Goal: Task Accomplishment & Management: Manage account settings

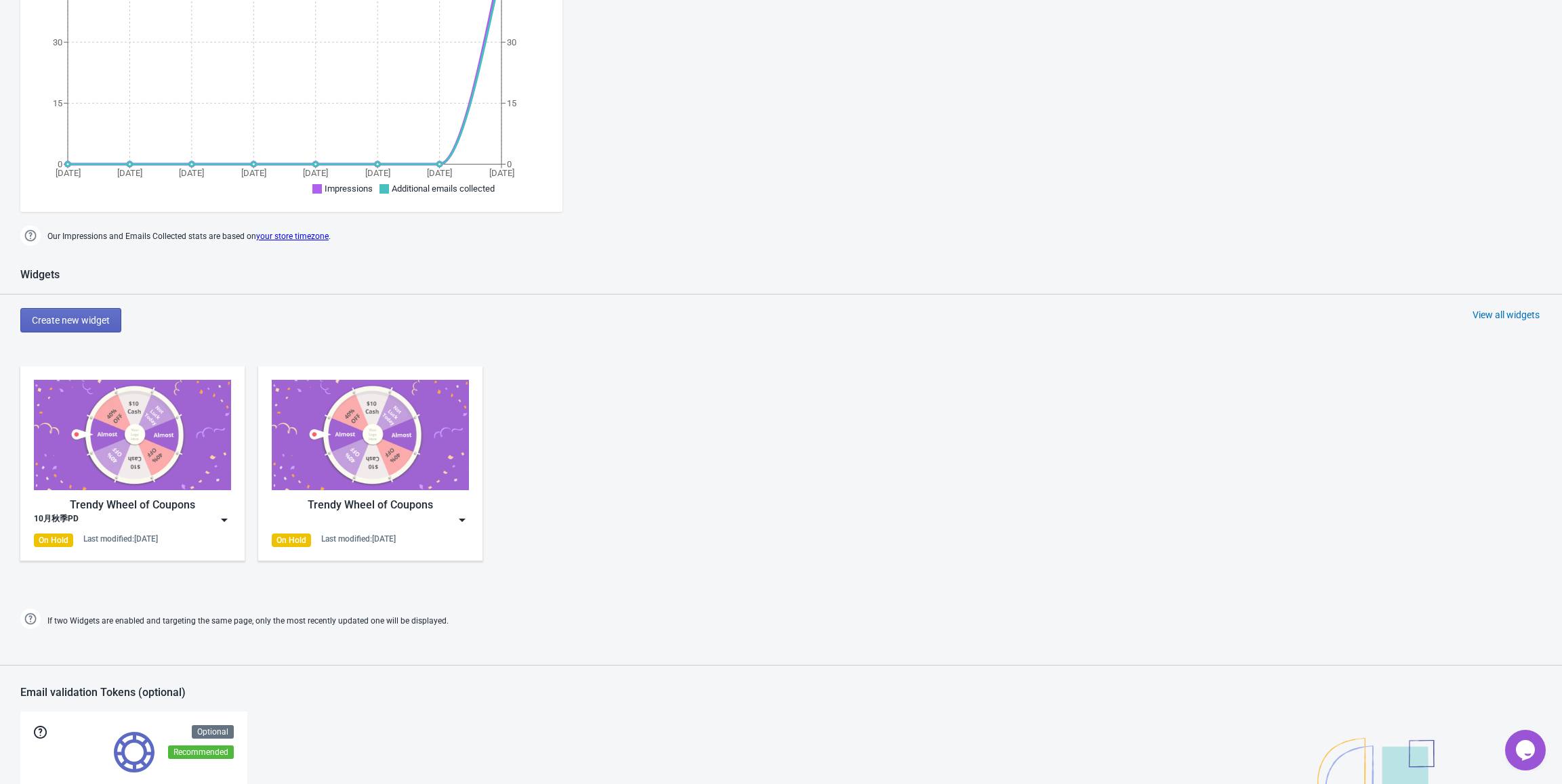
scroll to position [338, 0]
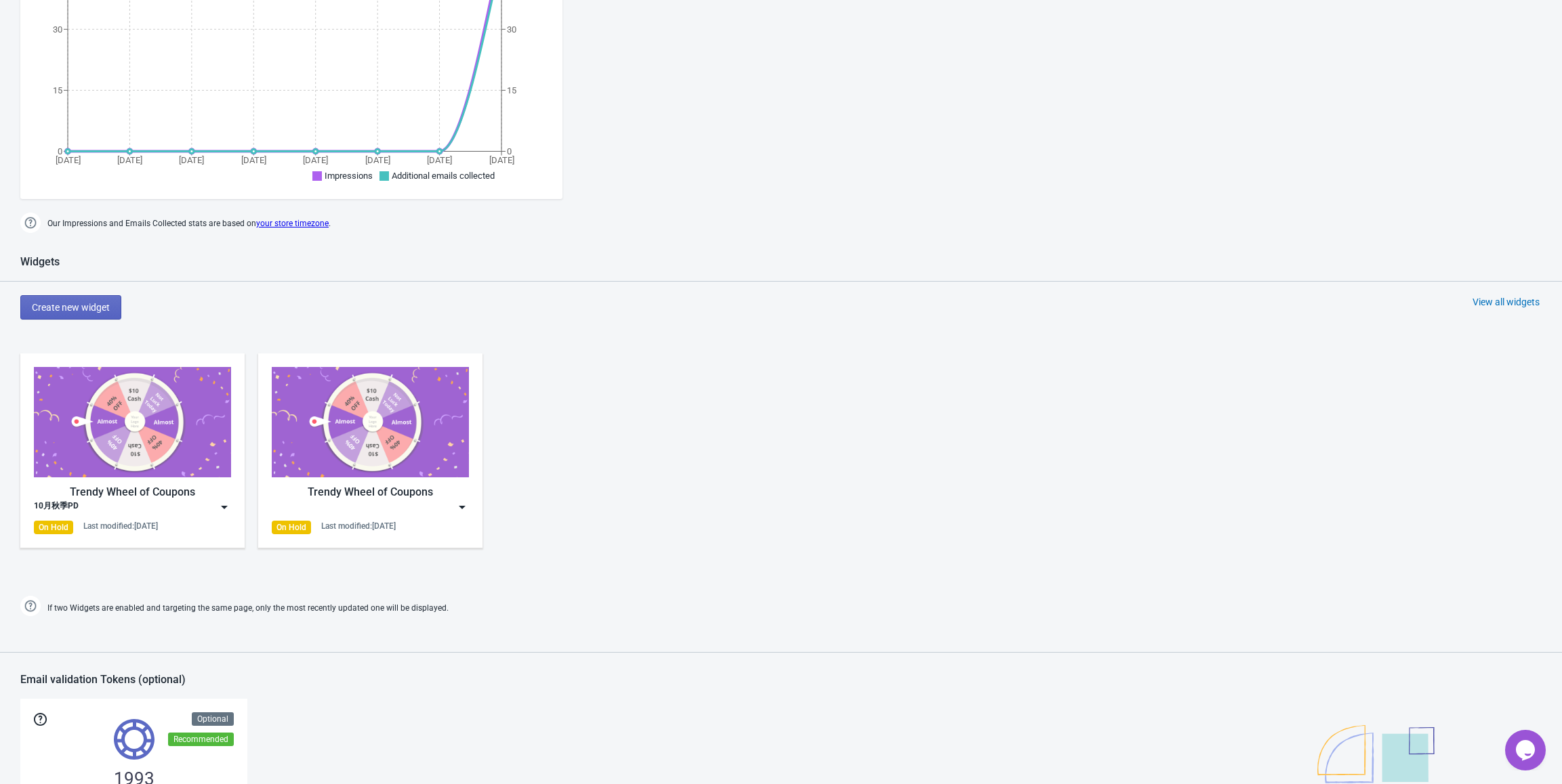
click at [227, 504] on img at bounding box center [225, 508] width 14 height 14
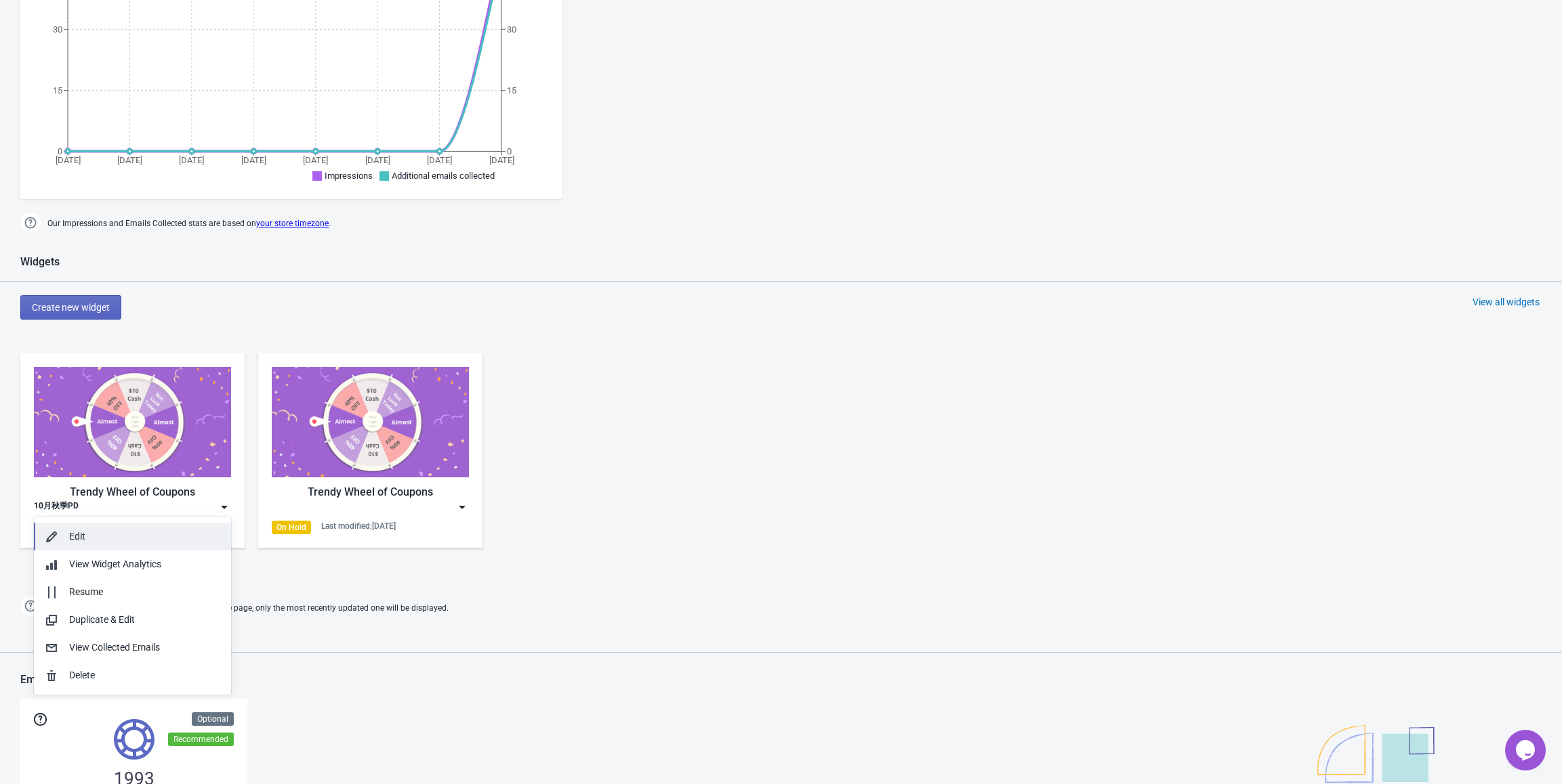
click at [180, 532] on div "Edit" at bounding box center [145, 537] width 151 height 14
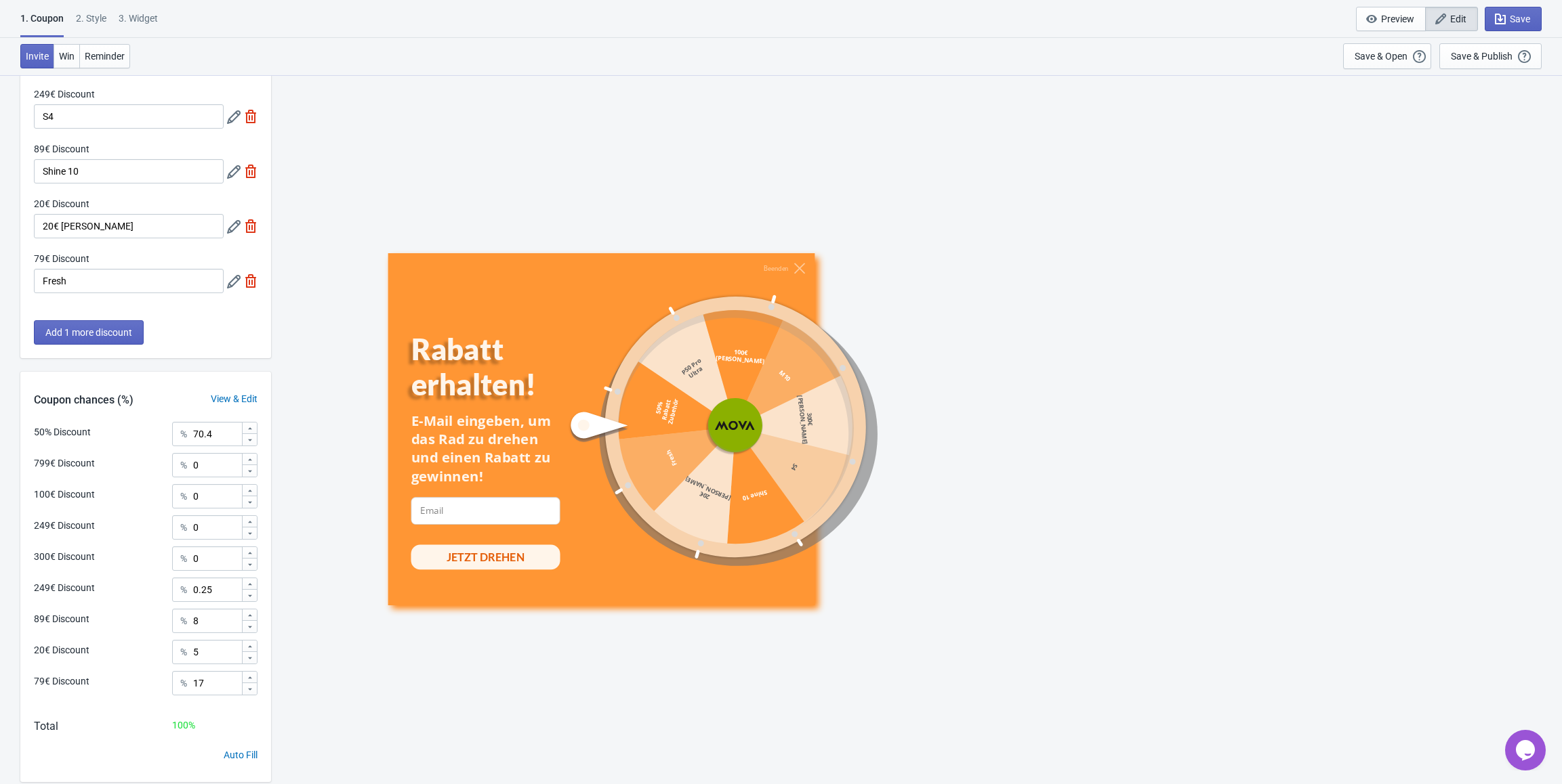
scroll to position [367, 0]
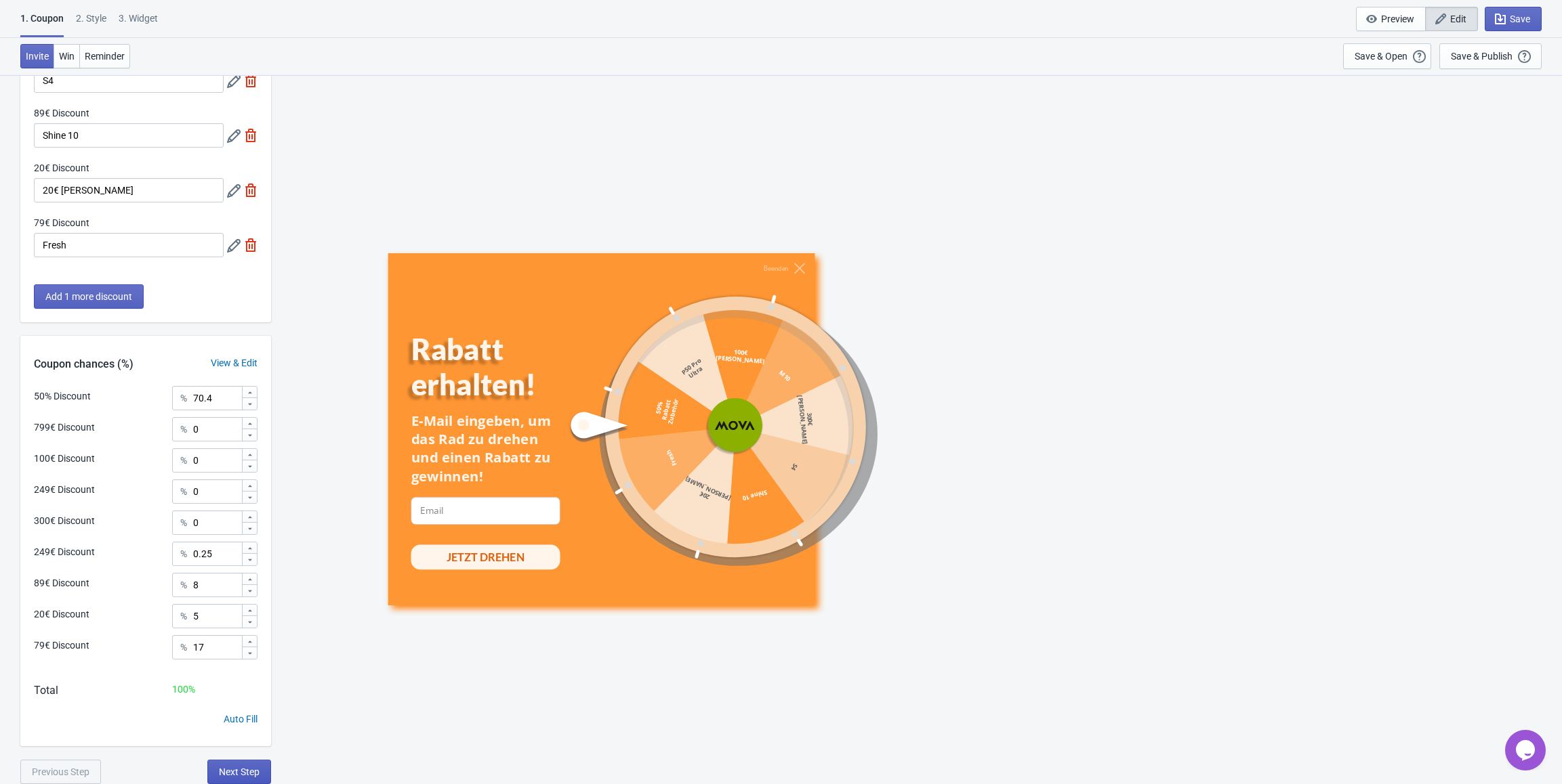
click at [248, 762] on button "Next Step" at bounding box center [239, 772] width 64 height 25
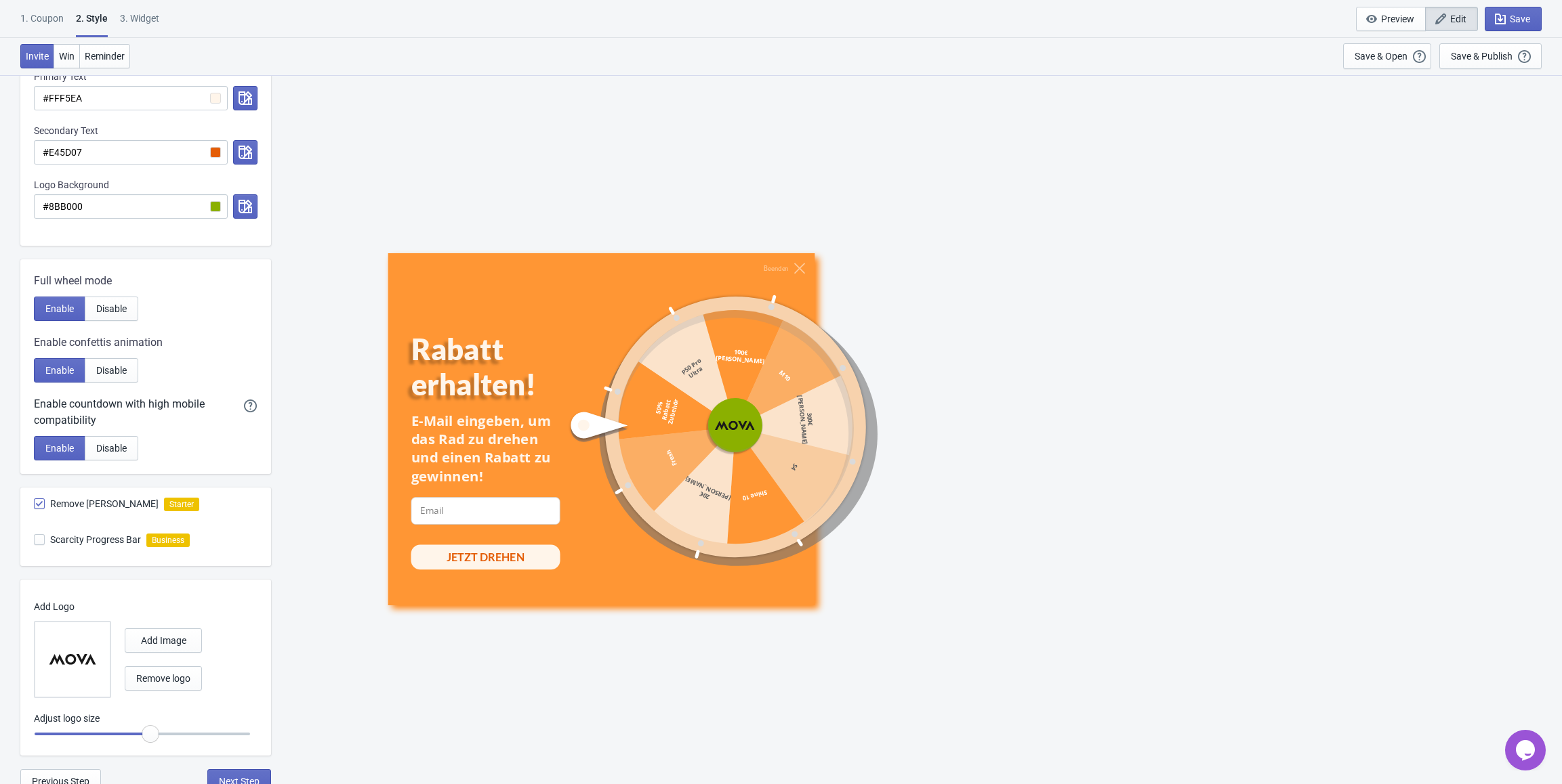
scroll to position [414, 0]
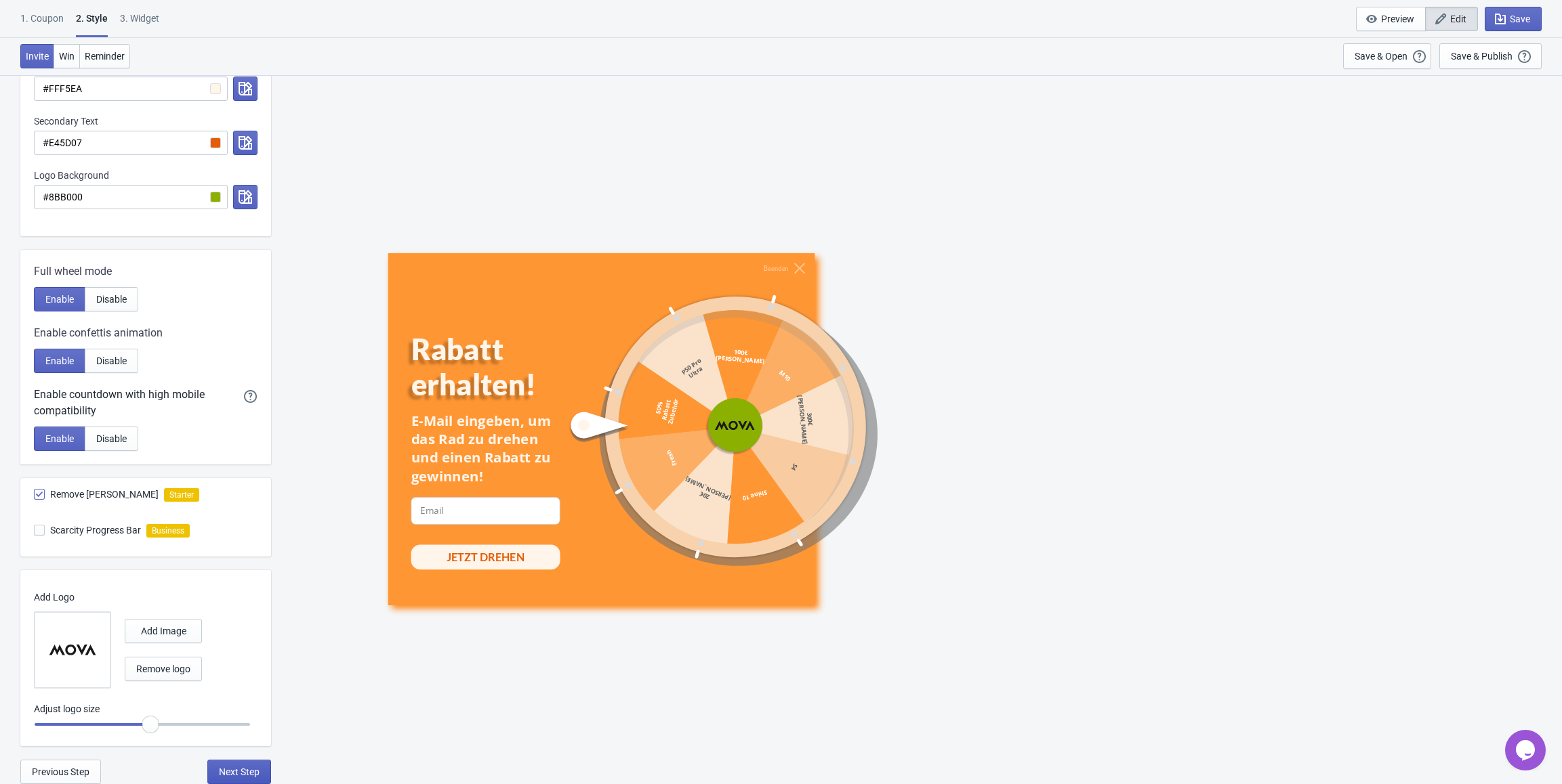
click at [257, 772] on span "Next Step" at bounding box center [239, 772] width 41 height 11
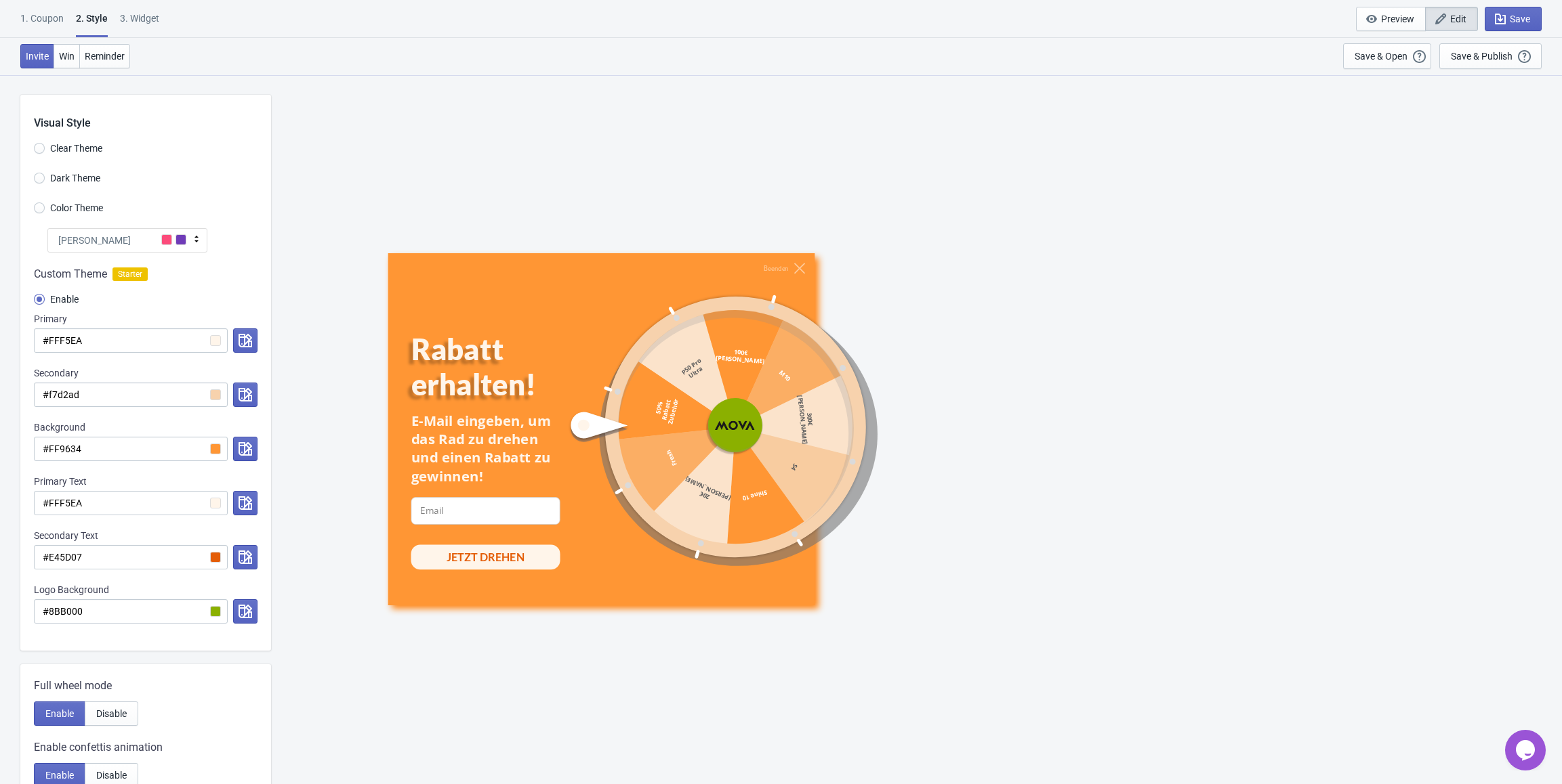
select select "specificURL"
select select "once"
select select "1"
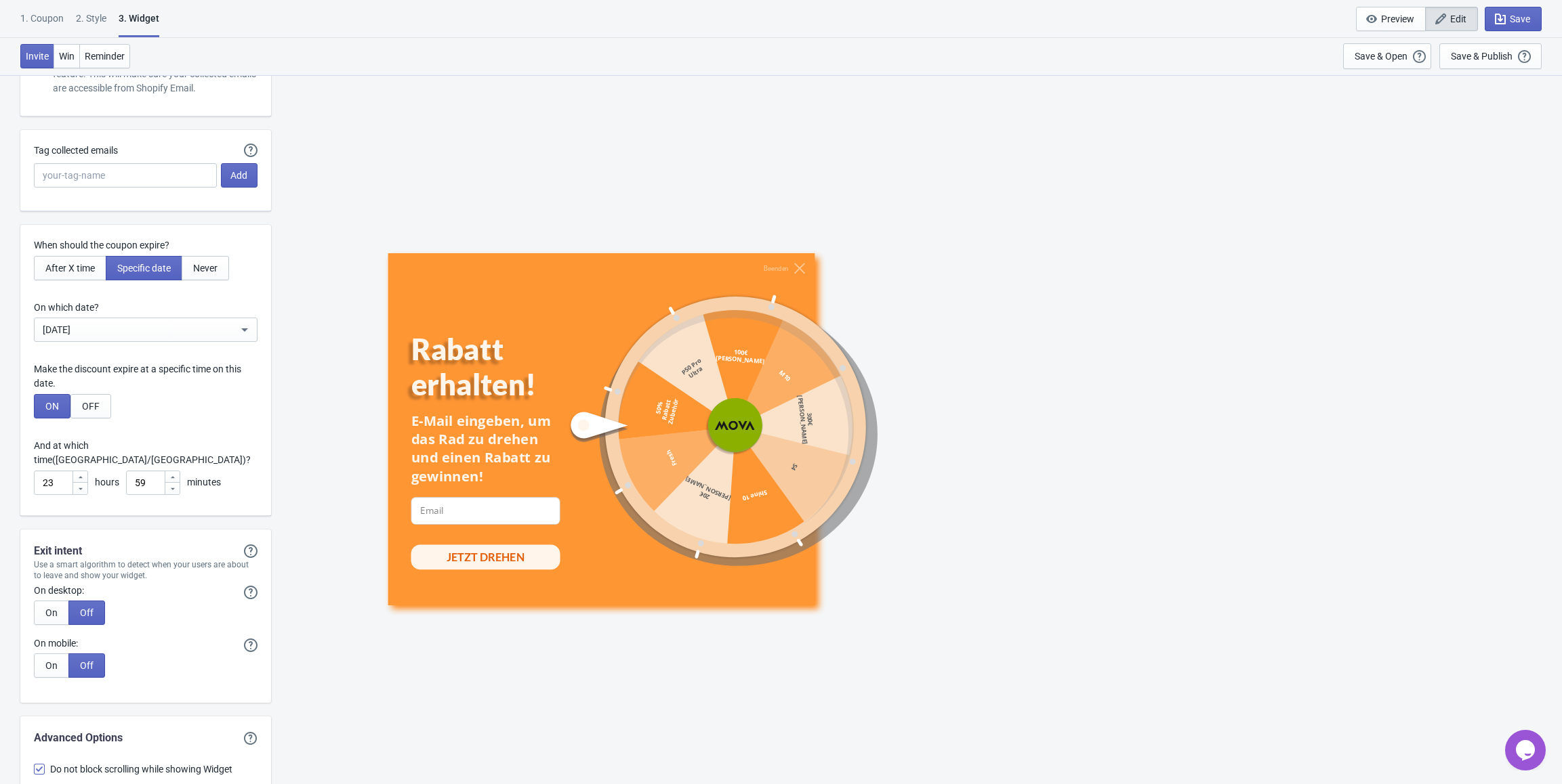
scroll to position [3521, 0]
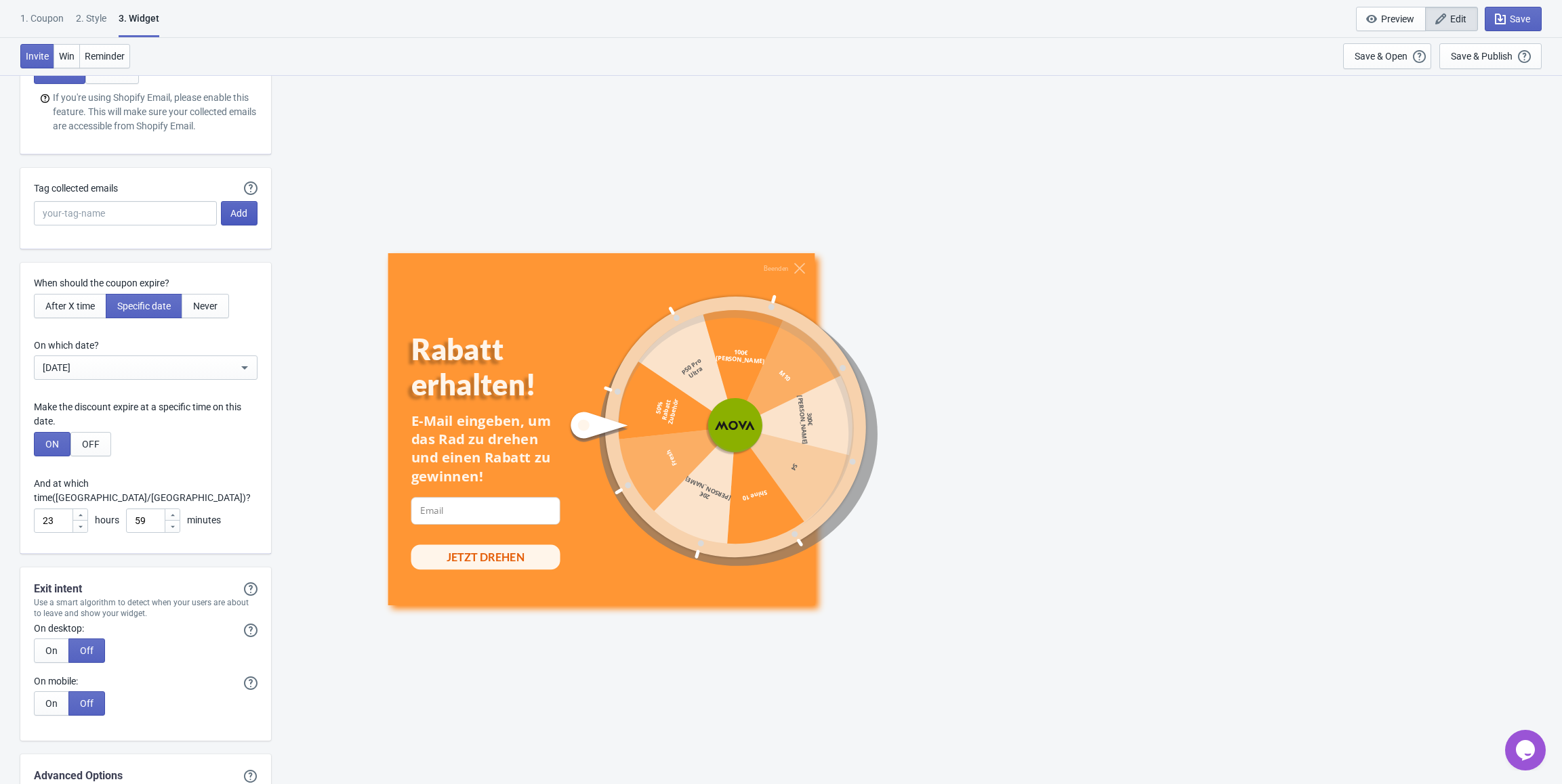
click at [242, 214] on span "Add" at bounding box center [239, 213] width 17 height 11
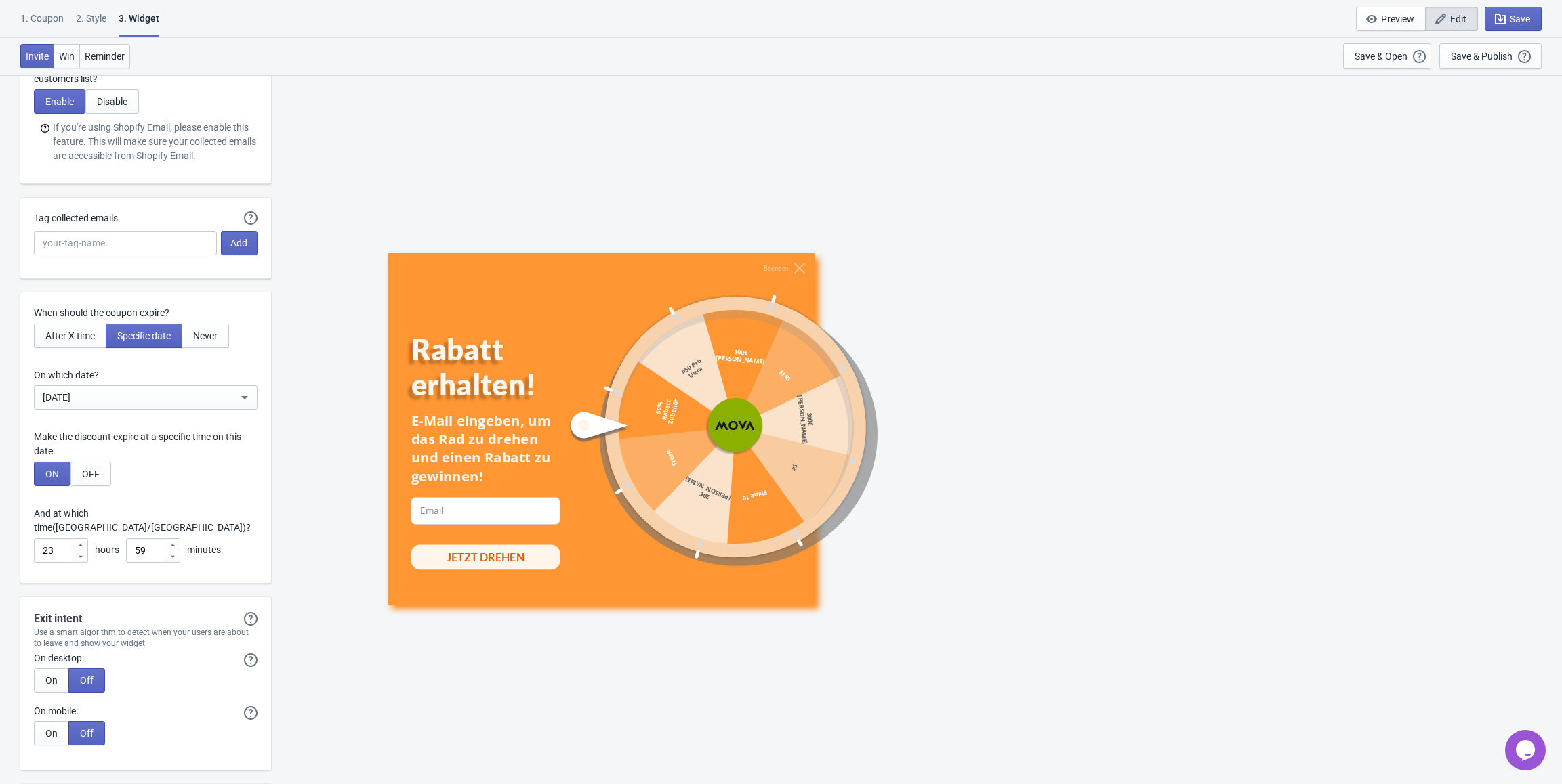
scroll to position [3454, 0]
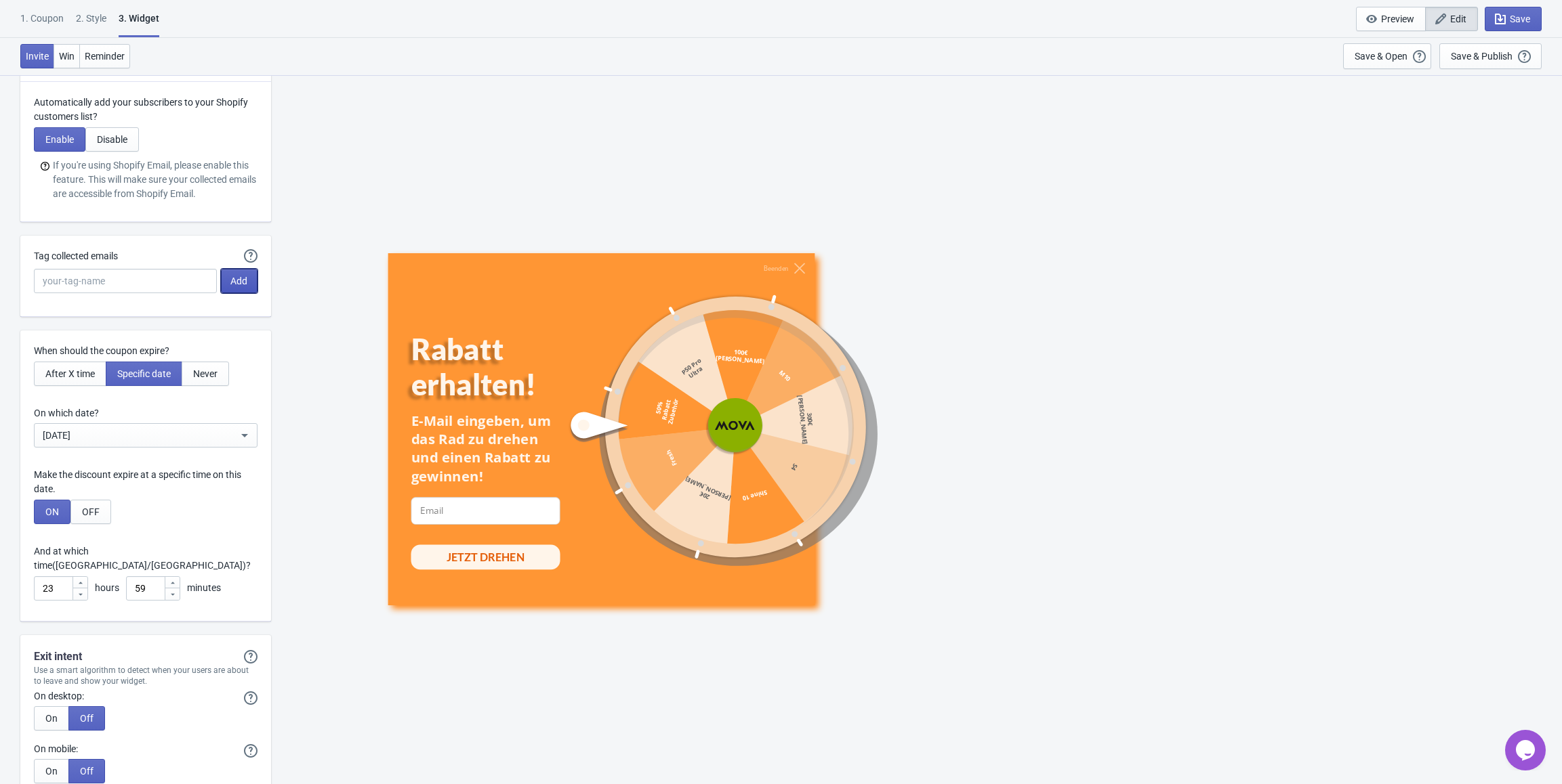
click at [233, 281] on span "Add" at bounding box center [239, 281] width 17 height 11
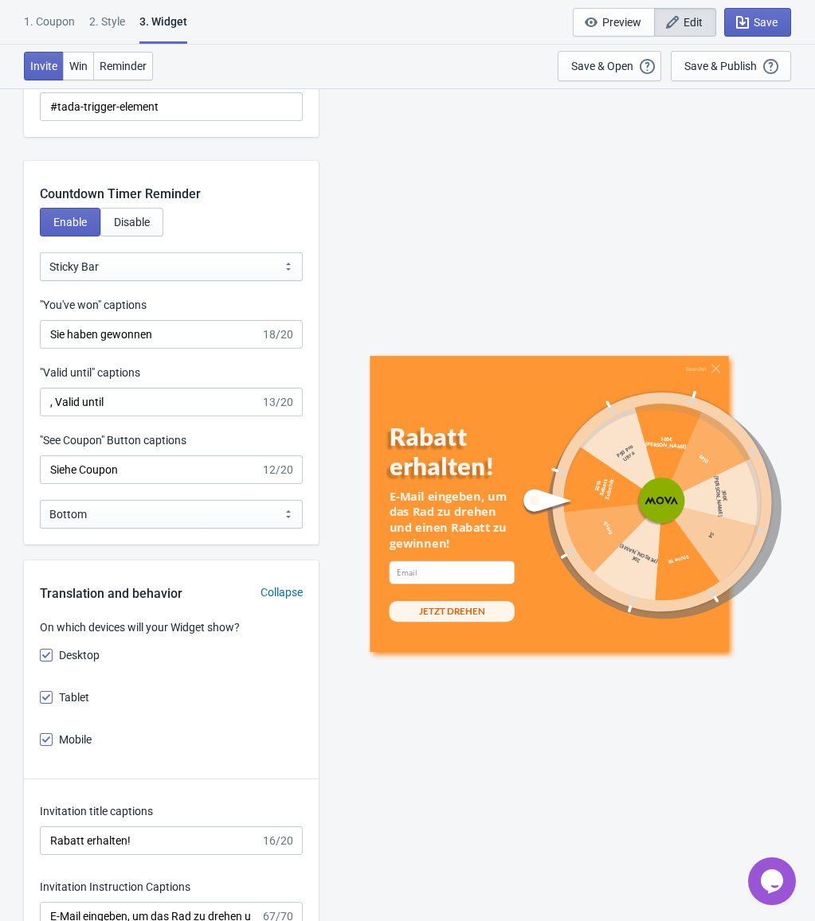
scroll to position [1911, 0]
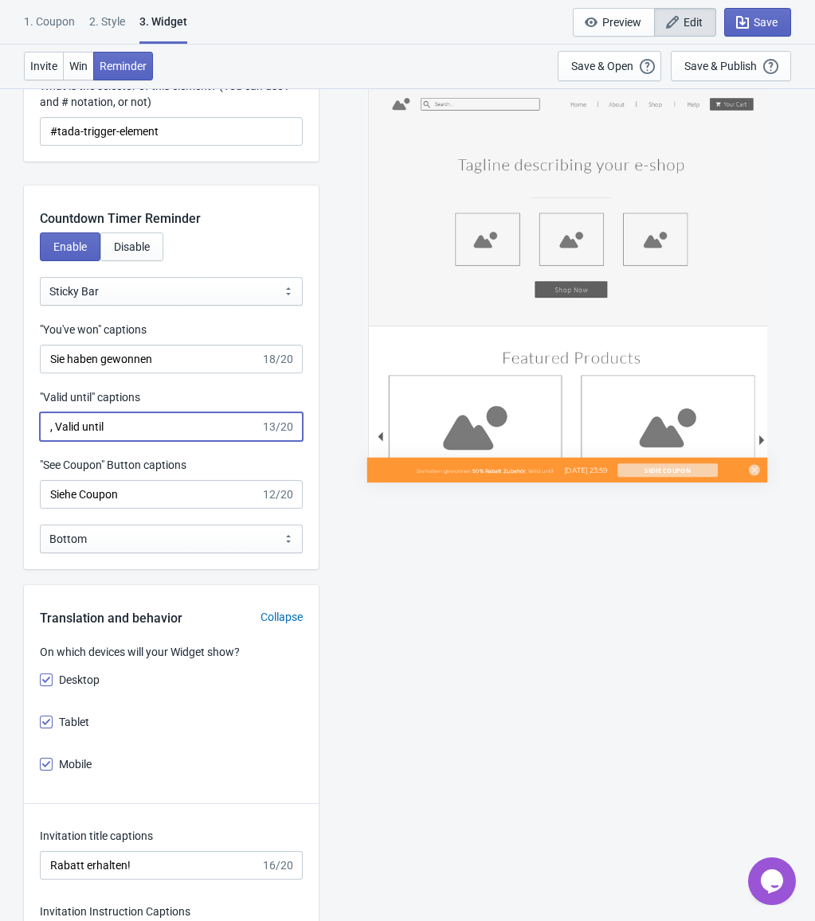
drag, startPoint x: 127, startPoint y: 422, endPoint x: 54, endPoint y: 417, distance: 72.7
click at [54, 417] on input ", Valid until" at bounding box center [150, 427] width 221 height 29
paste input ", Gültig bis"
click at [61, 430] on input ", , Gültig bis" at bounding box center [150, 427] width 221 height 29
type input ", Gültig bis"
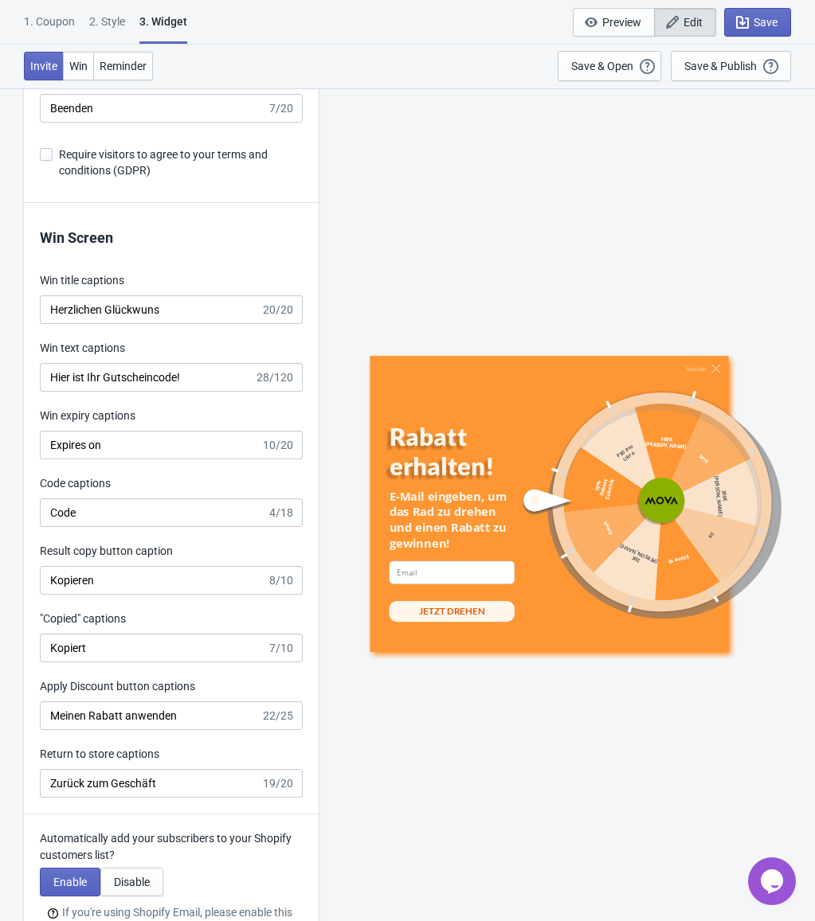
scroll to position [3345, 0]
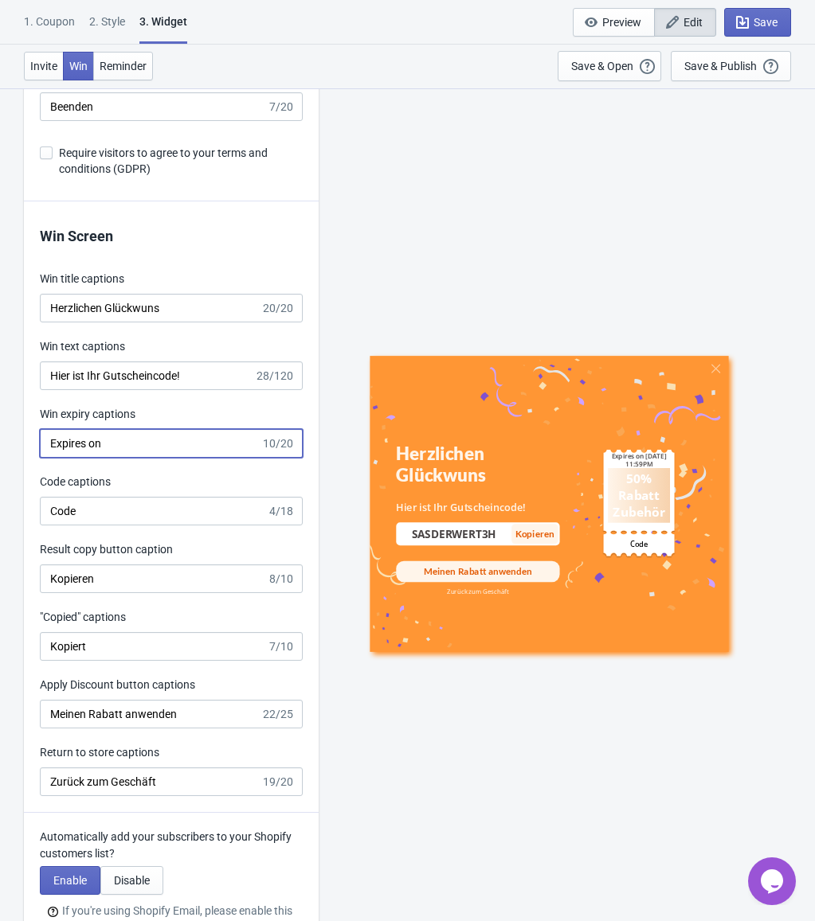
drag, startPoint x: 134, startPoint y: 444, endPoint x: 8, endPoint y: 438, distance: 126.0
paste input "Verfällt am"
type input "Verfällt am"
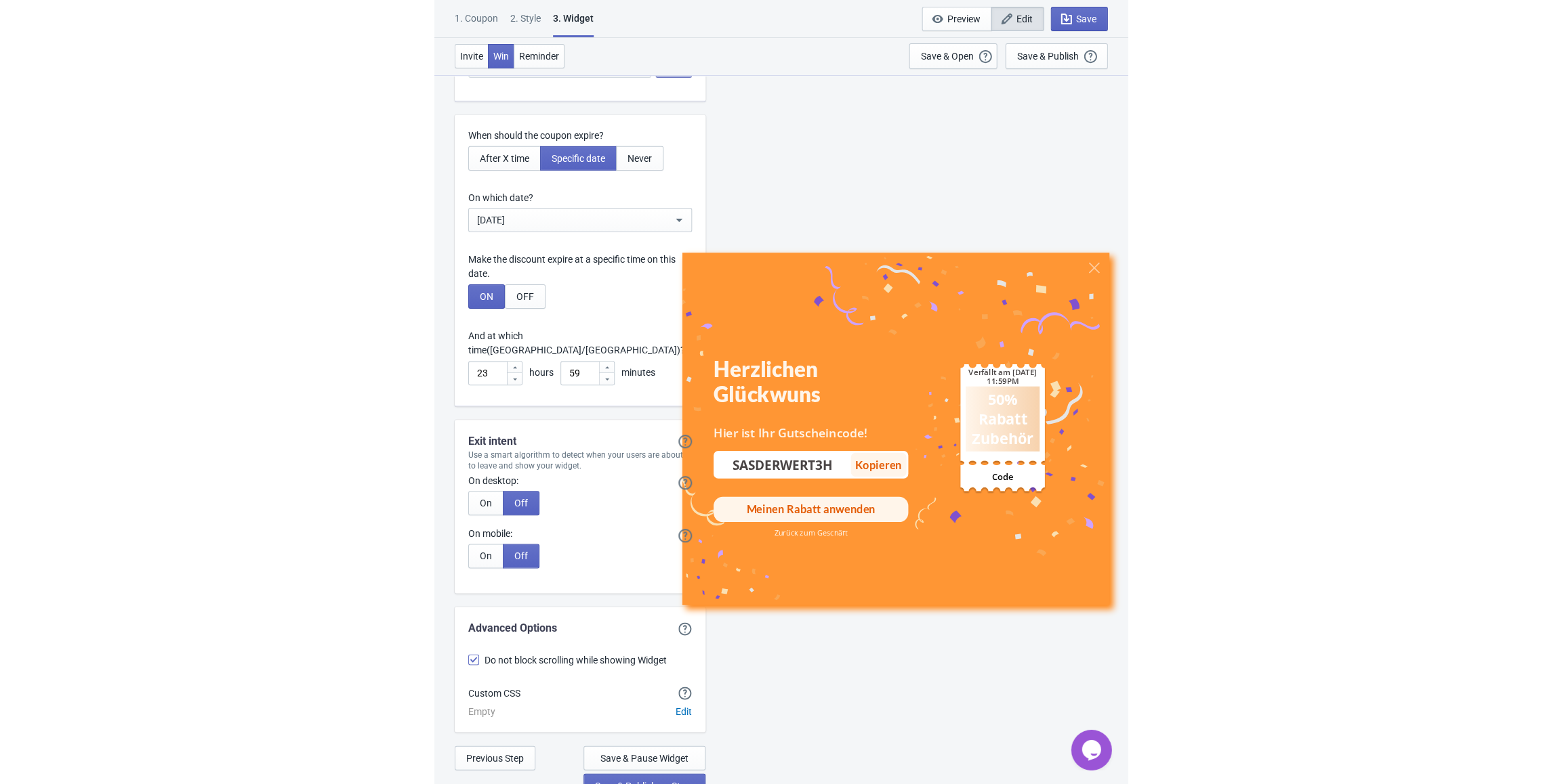
scroll to position [3668, 0]
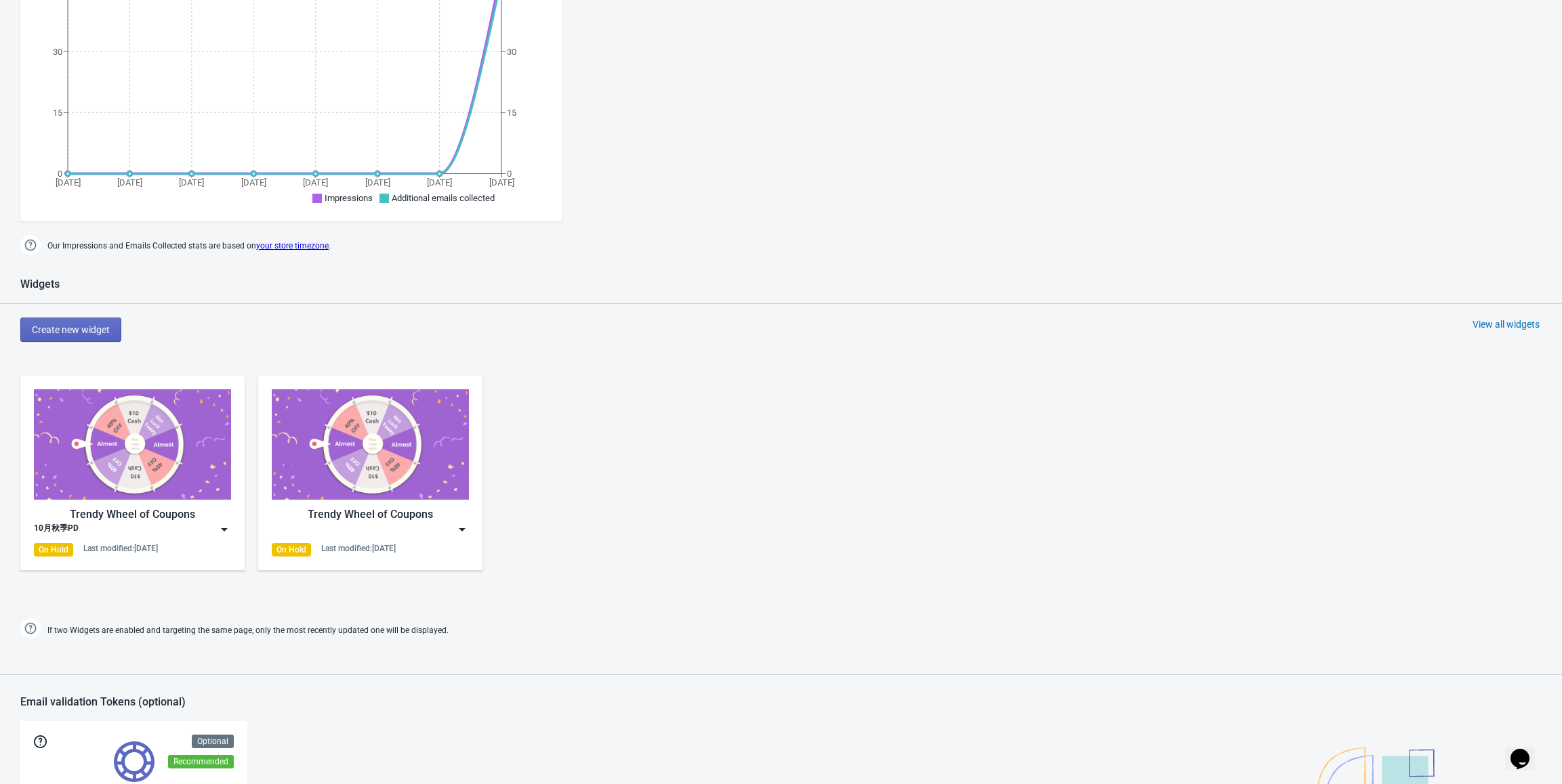
scroll to position [406, 0]
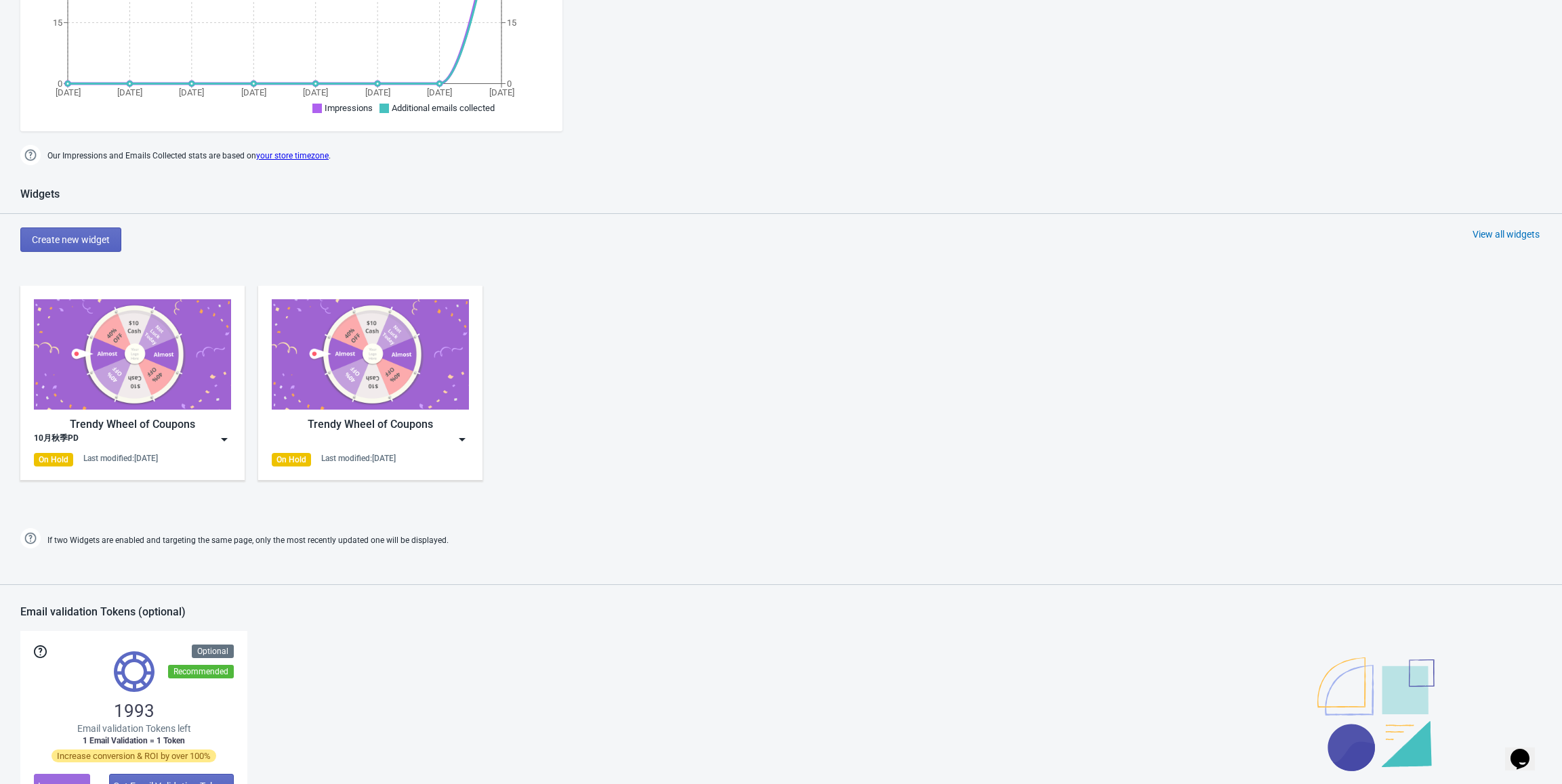
click at [225, 437] on img at bounding box center [225, 440] width 14 height 14
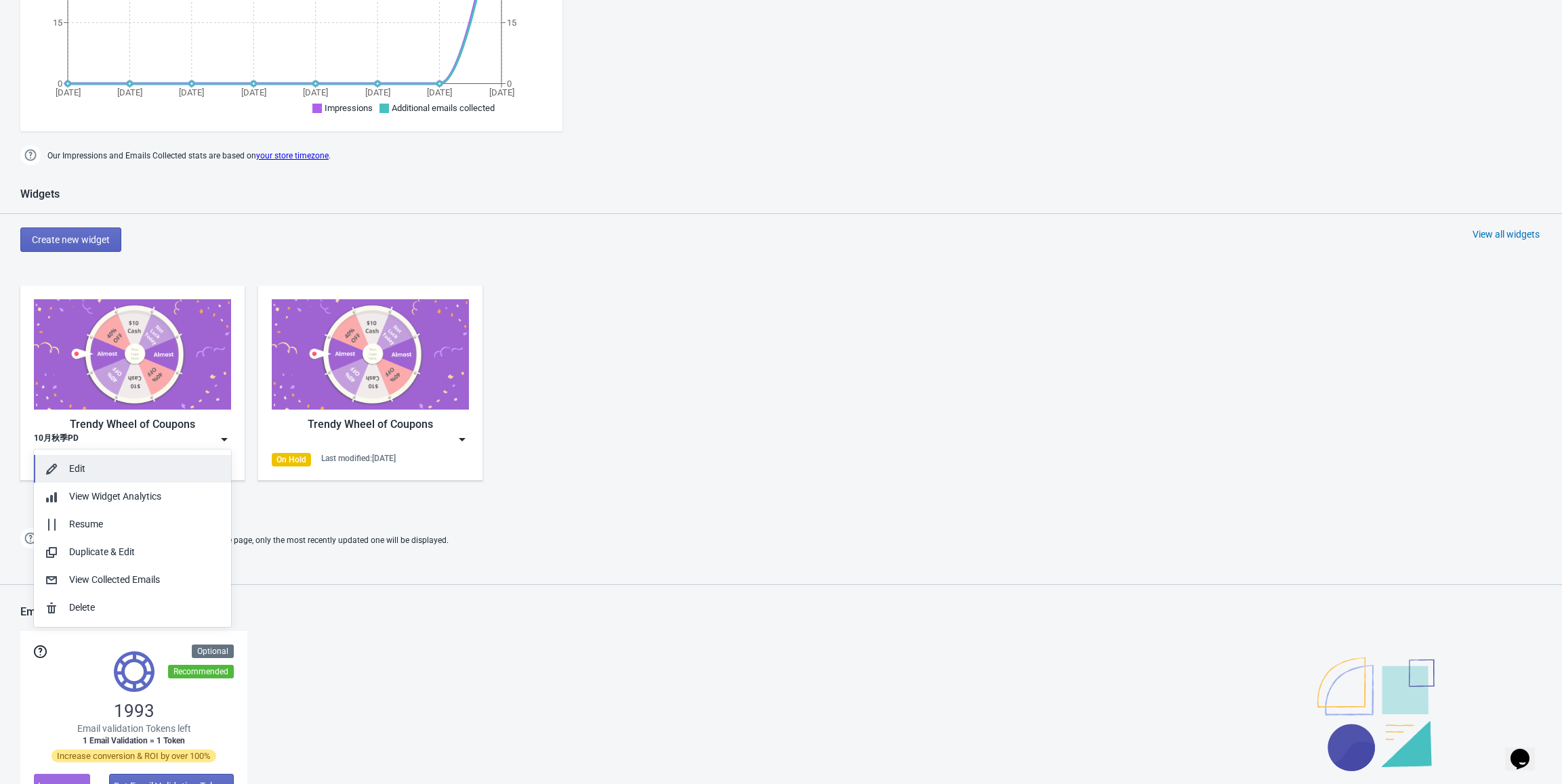
click at [147, 468] on div "Edit" at bounding box center [145, 469] width 151 height 14
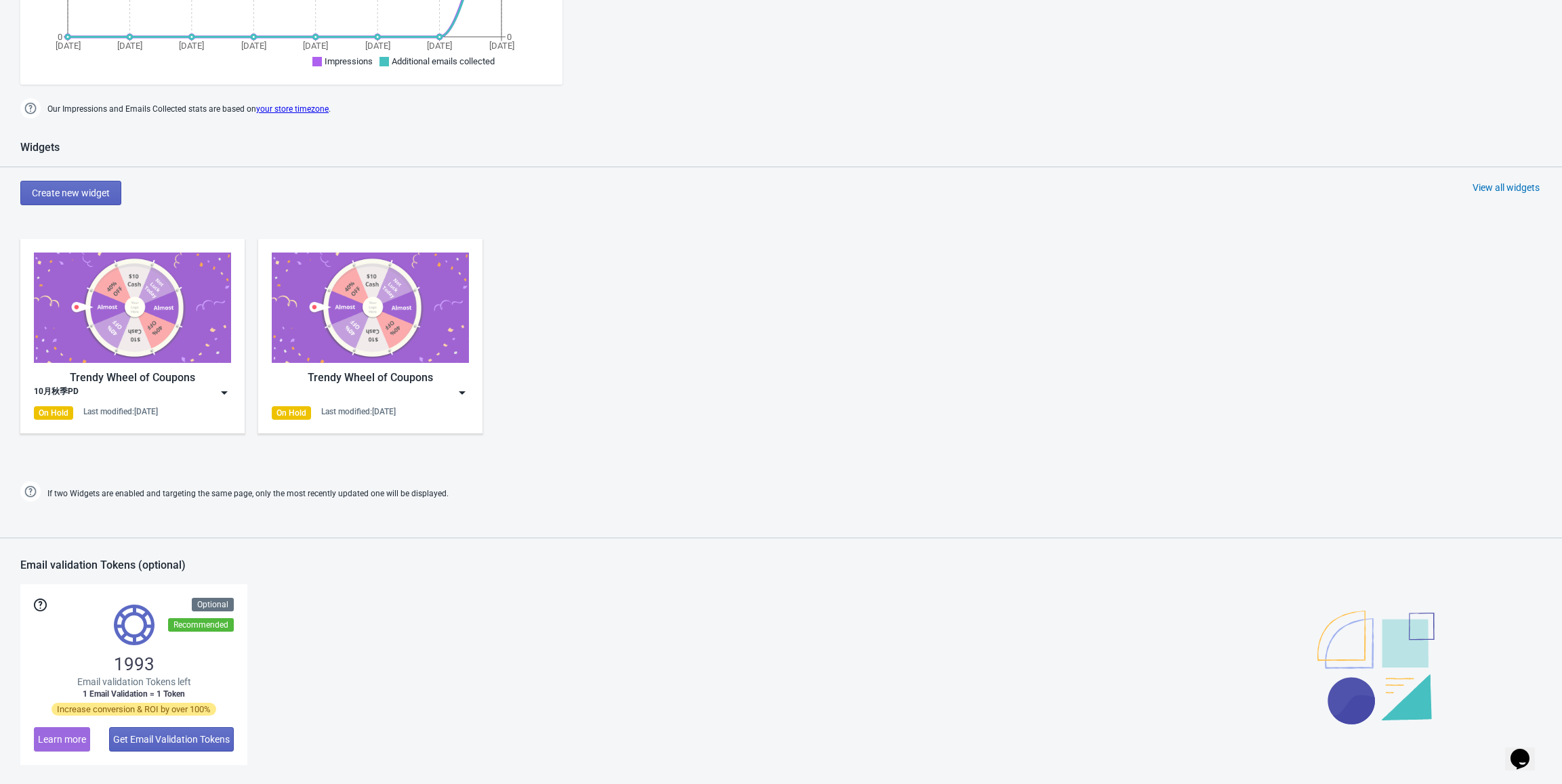
scroll to position [448, 0]
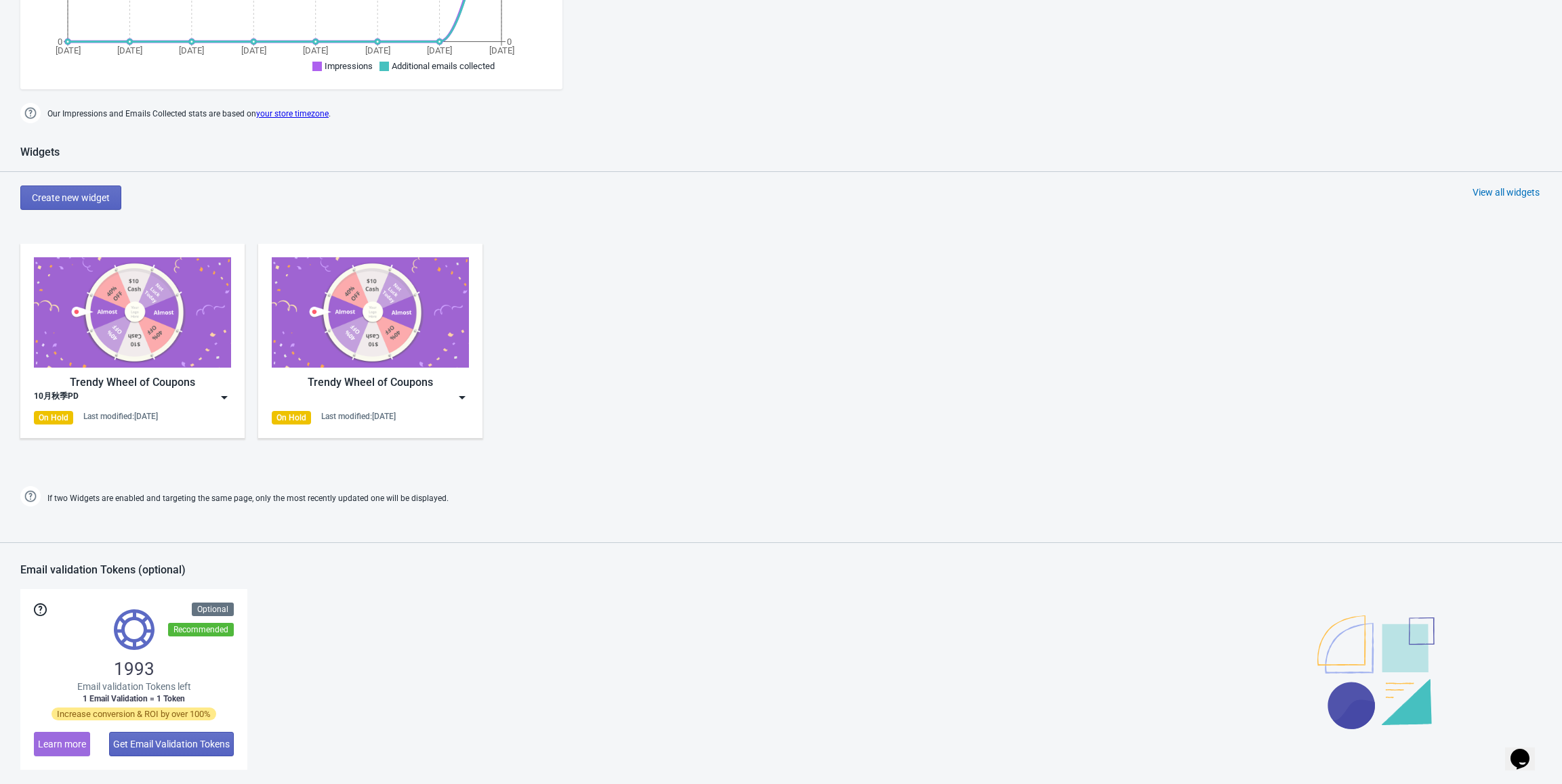
click at [225, 400] on img at bounding box center [225, 398] width 14 height 14
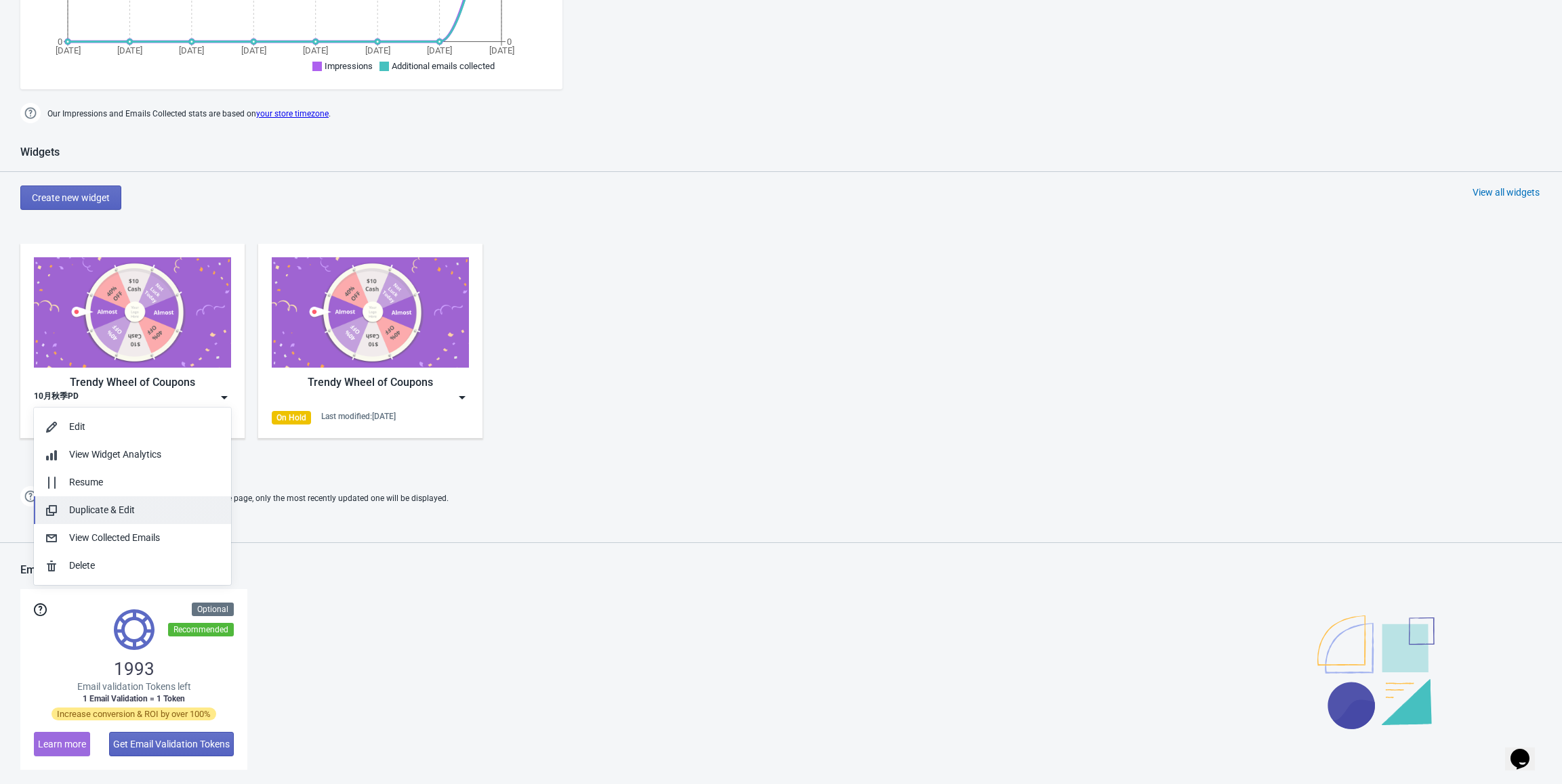
click at [145, 509] on div "Duplicate & Edit" at bounding box center [145, 510] width 151 height 14
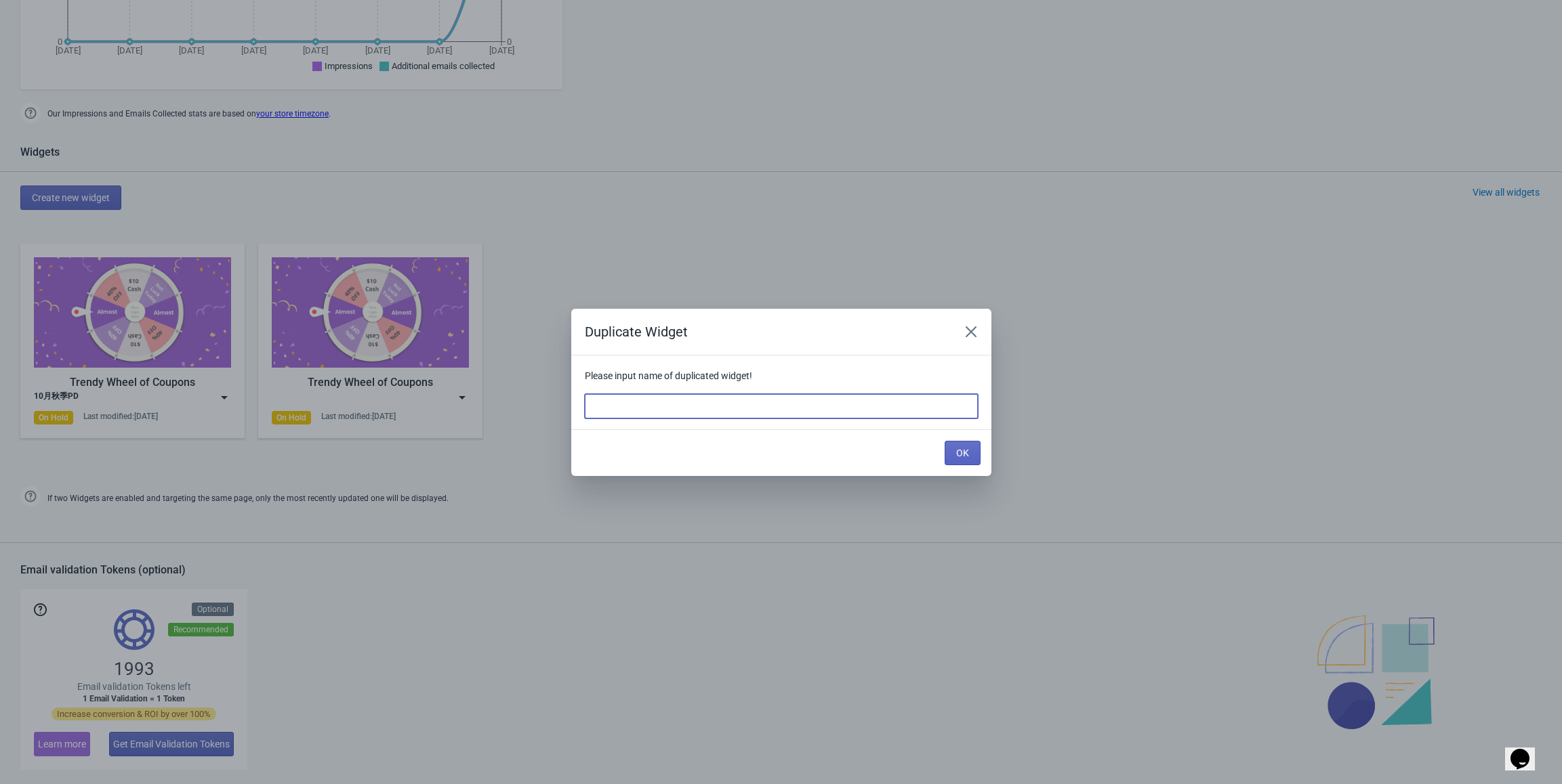
click at [669, 412] on input at bounding box center [781, 406] width 393 height 25
type input "10月秋季PD-2"
click at [968, 452] on span "OK" at bounding box center [962, 452] width 13 height 11
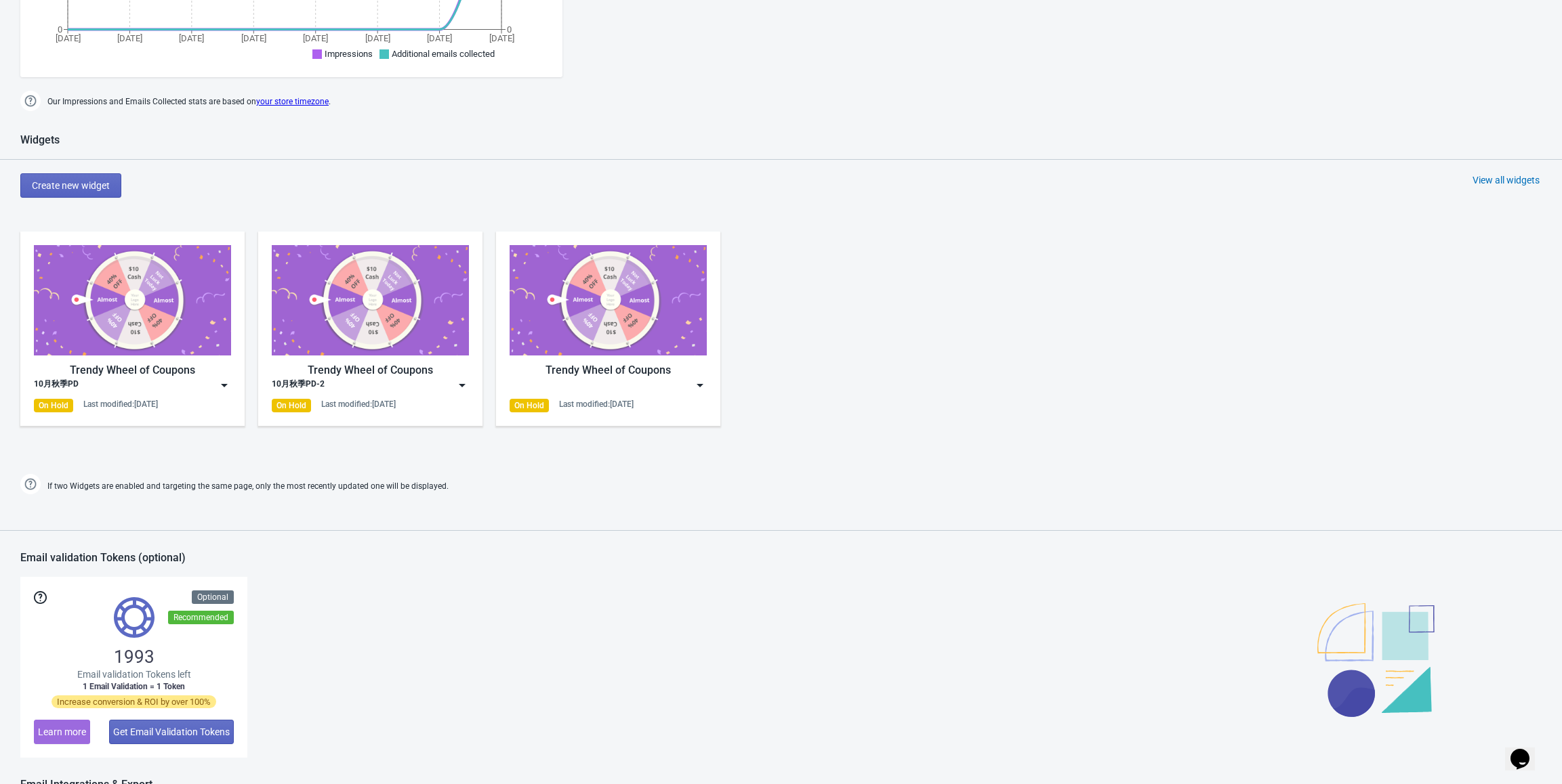
scroll to position [474, 0]
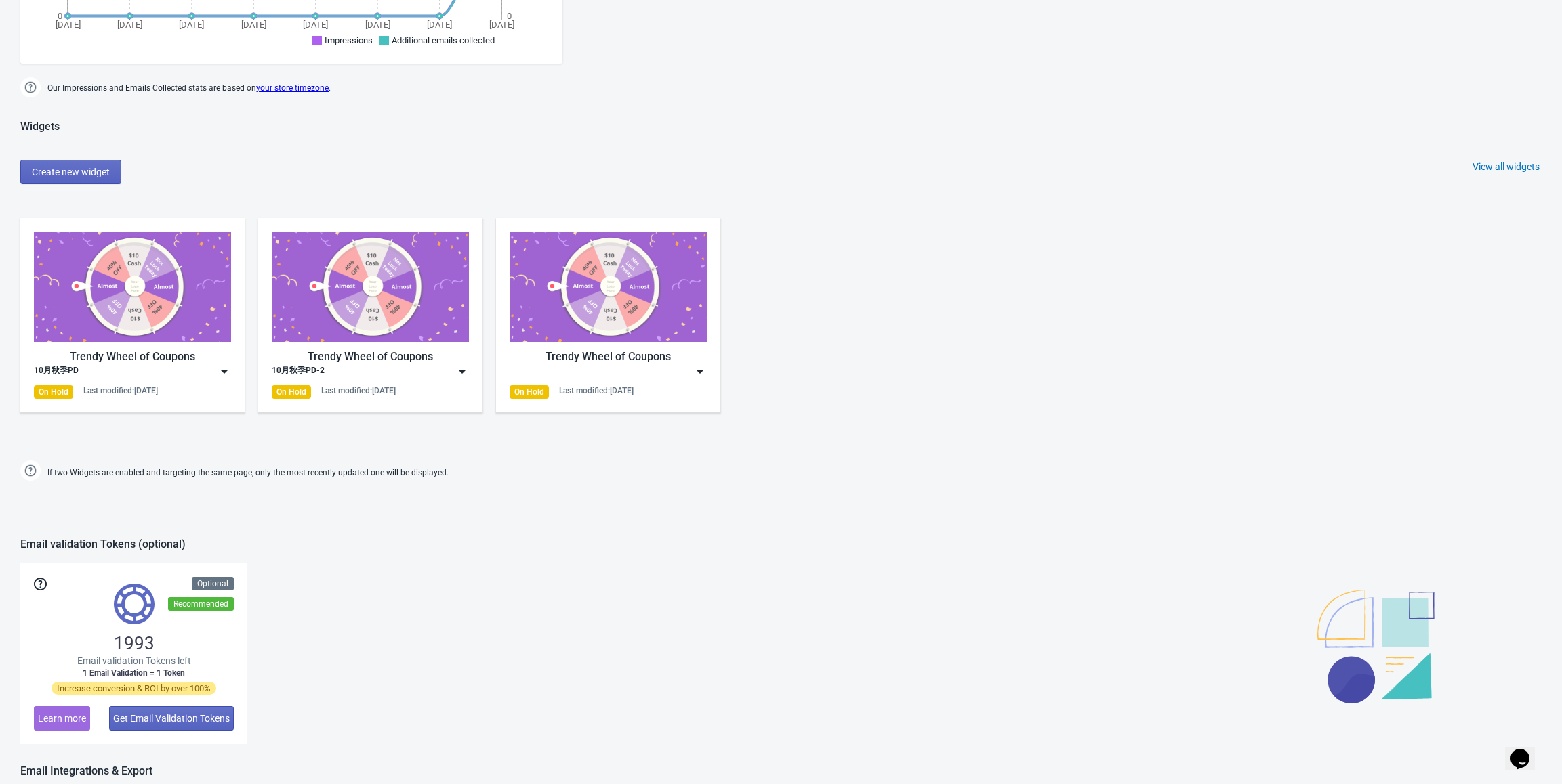
click at [464, 374] on img at bounding box center [462, 372] width 14 height 14
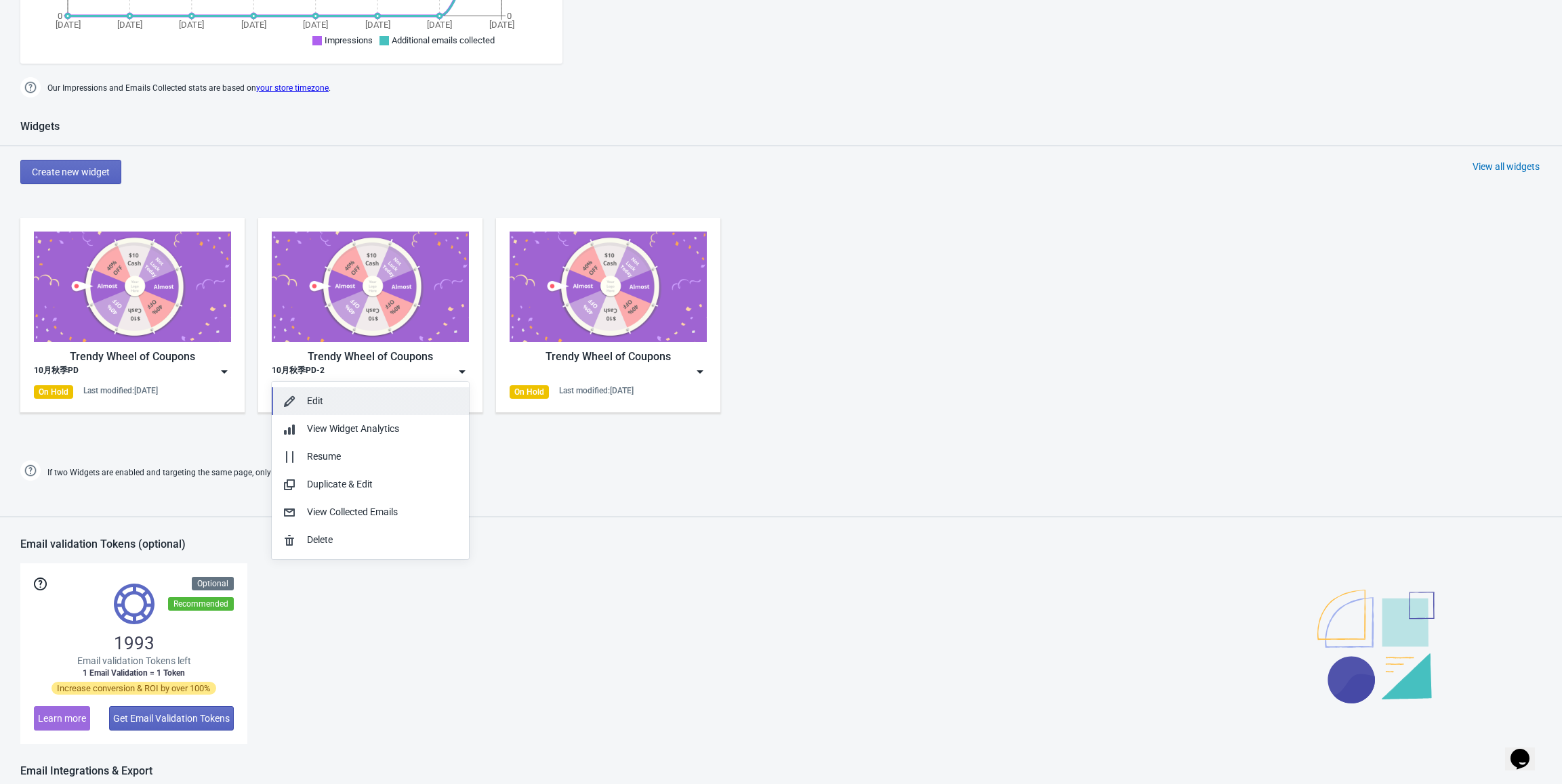
click at [424, 395] on div "Edit" at bounding box center [383, 401] width 151 height 14
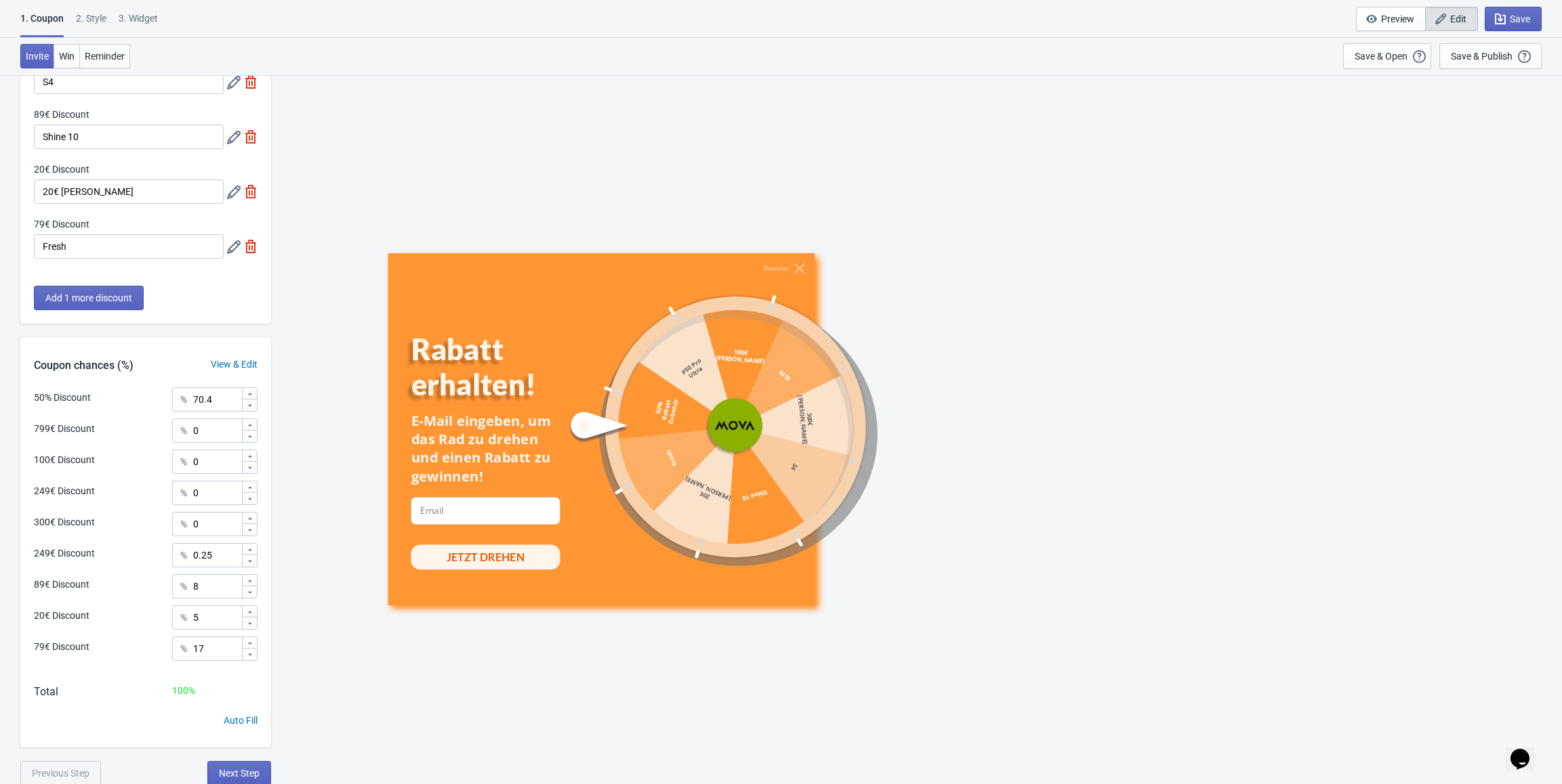
scroll to position [367, 0]
click at [228, 770] on span "Next Step" at bounding box center [239, 772] width 41 height 11
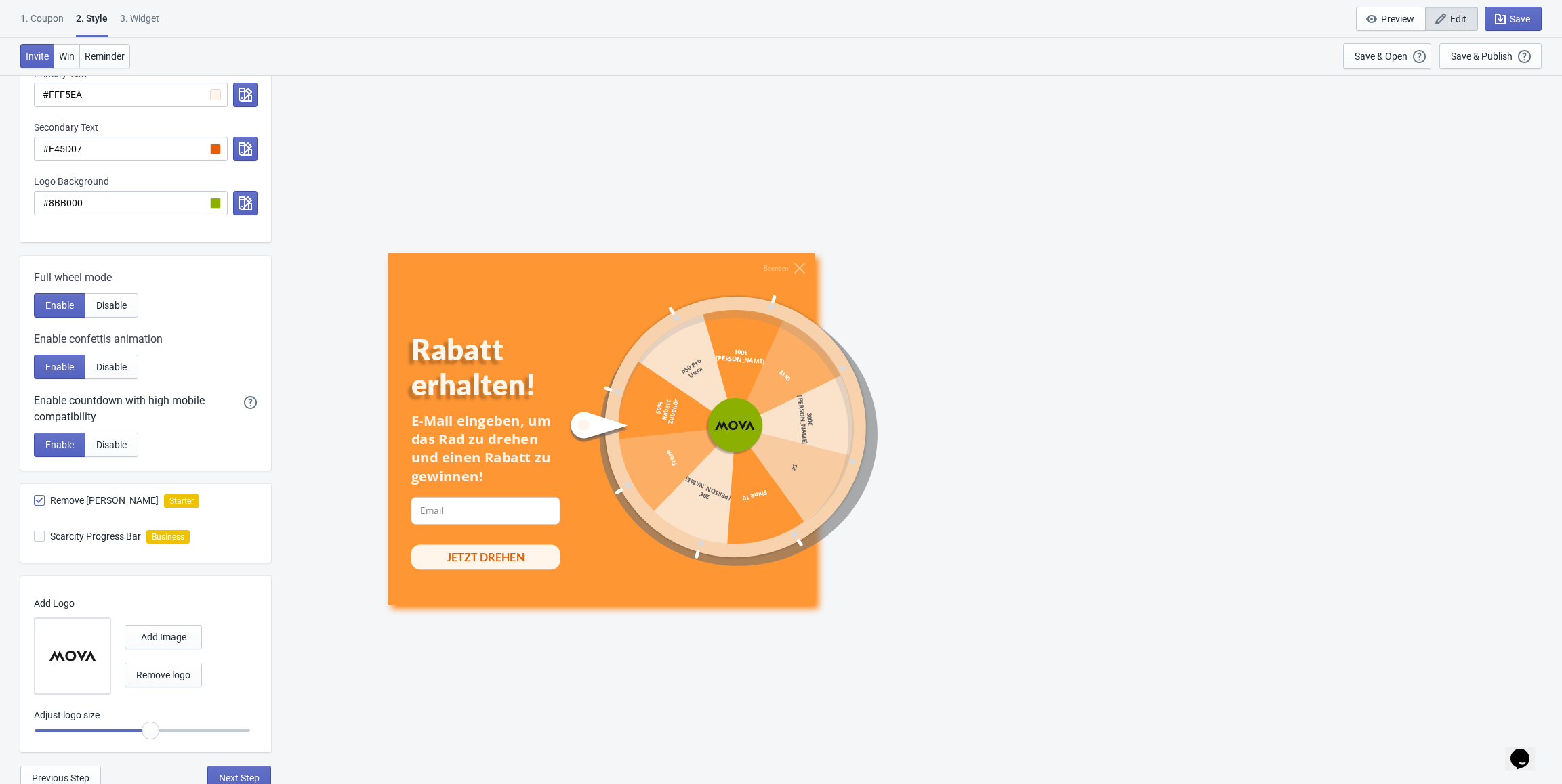
scroll to position [414, 0]
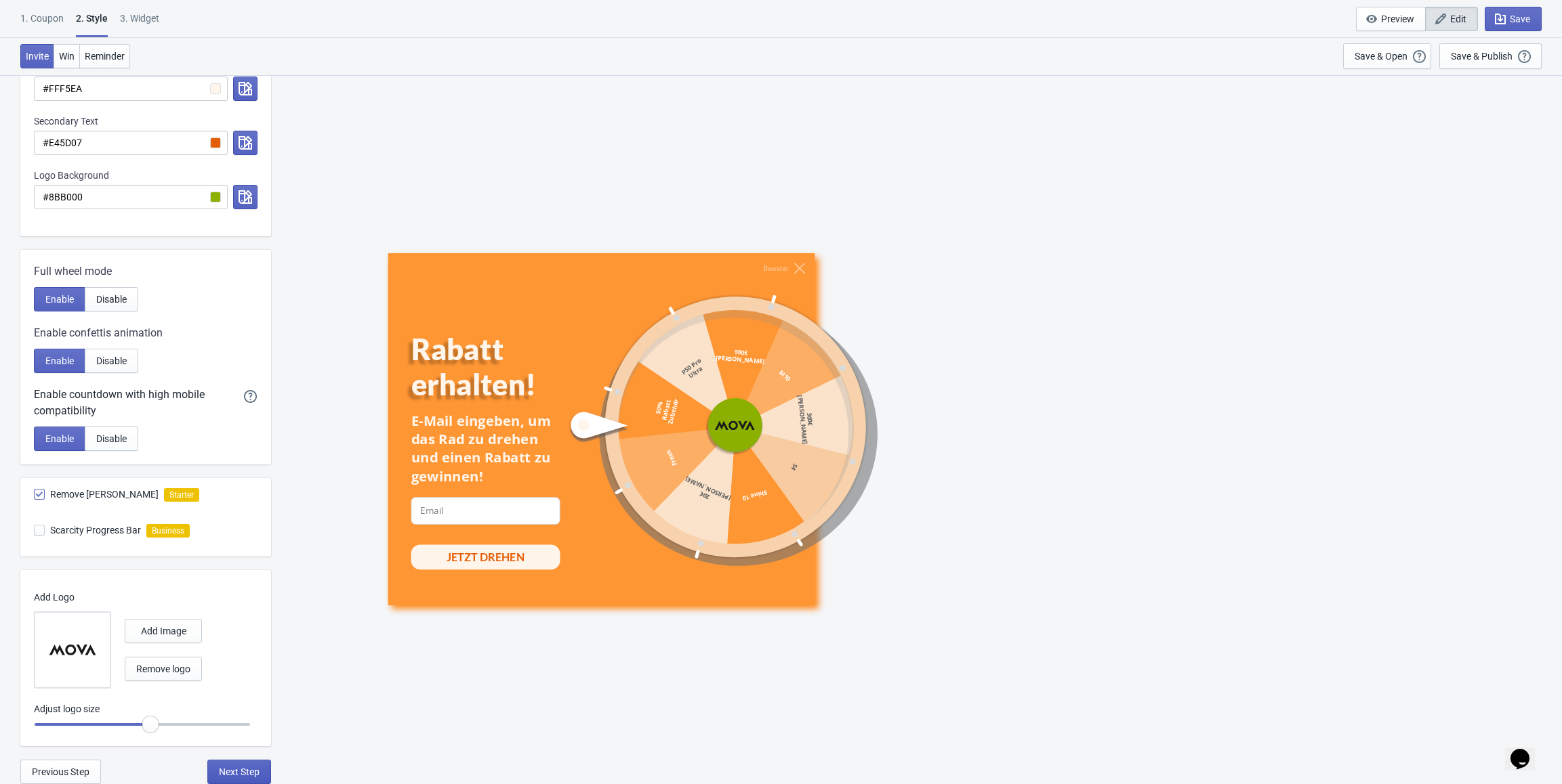
click at [247, 777] on button "Next Step" at bounding box center [239, 772] width 64 height 25
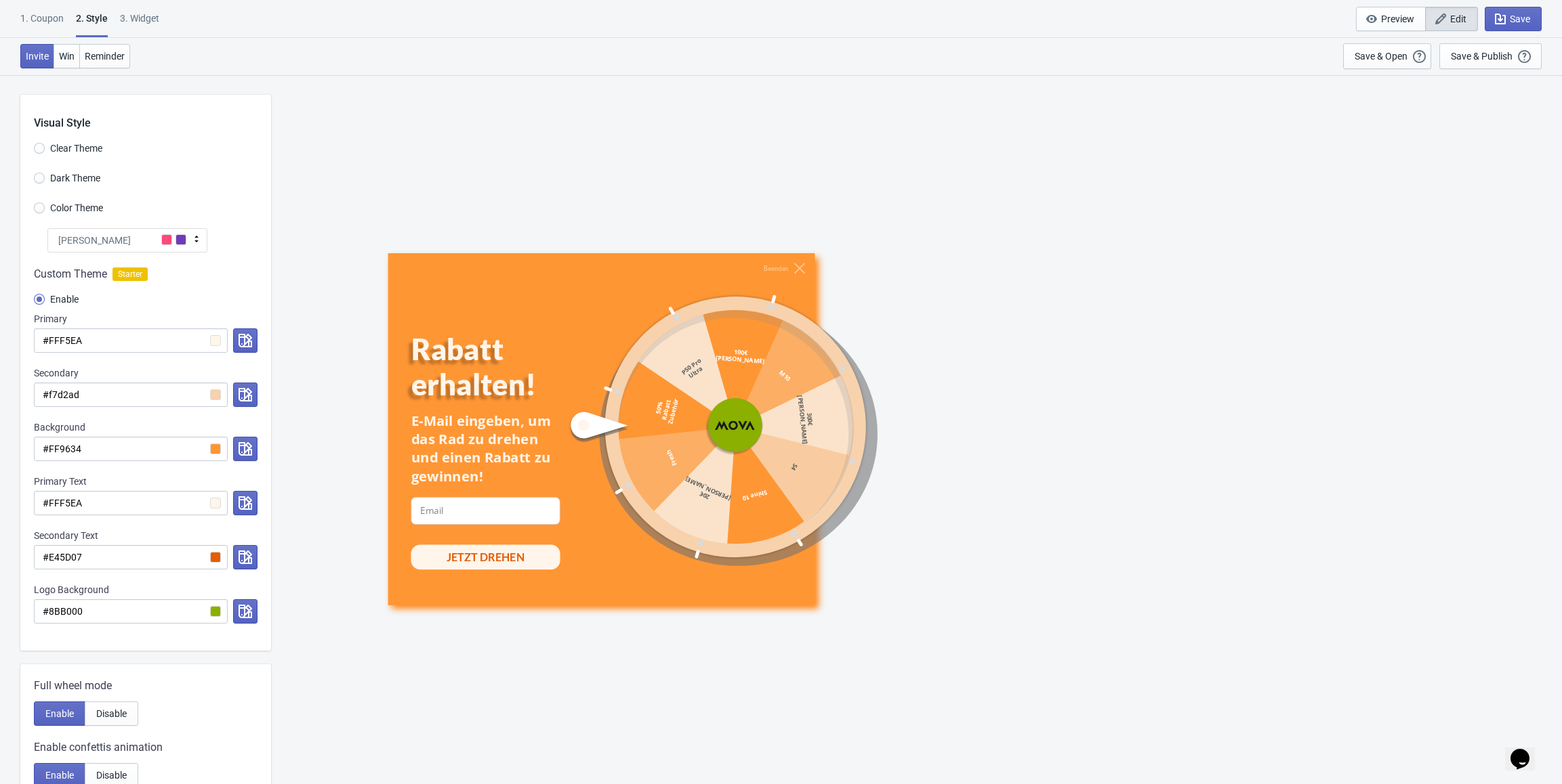
select select "specificURL"
select select "once"
select select "1"
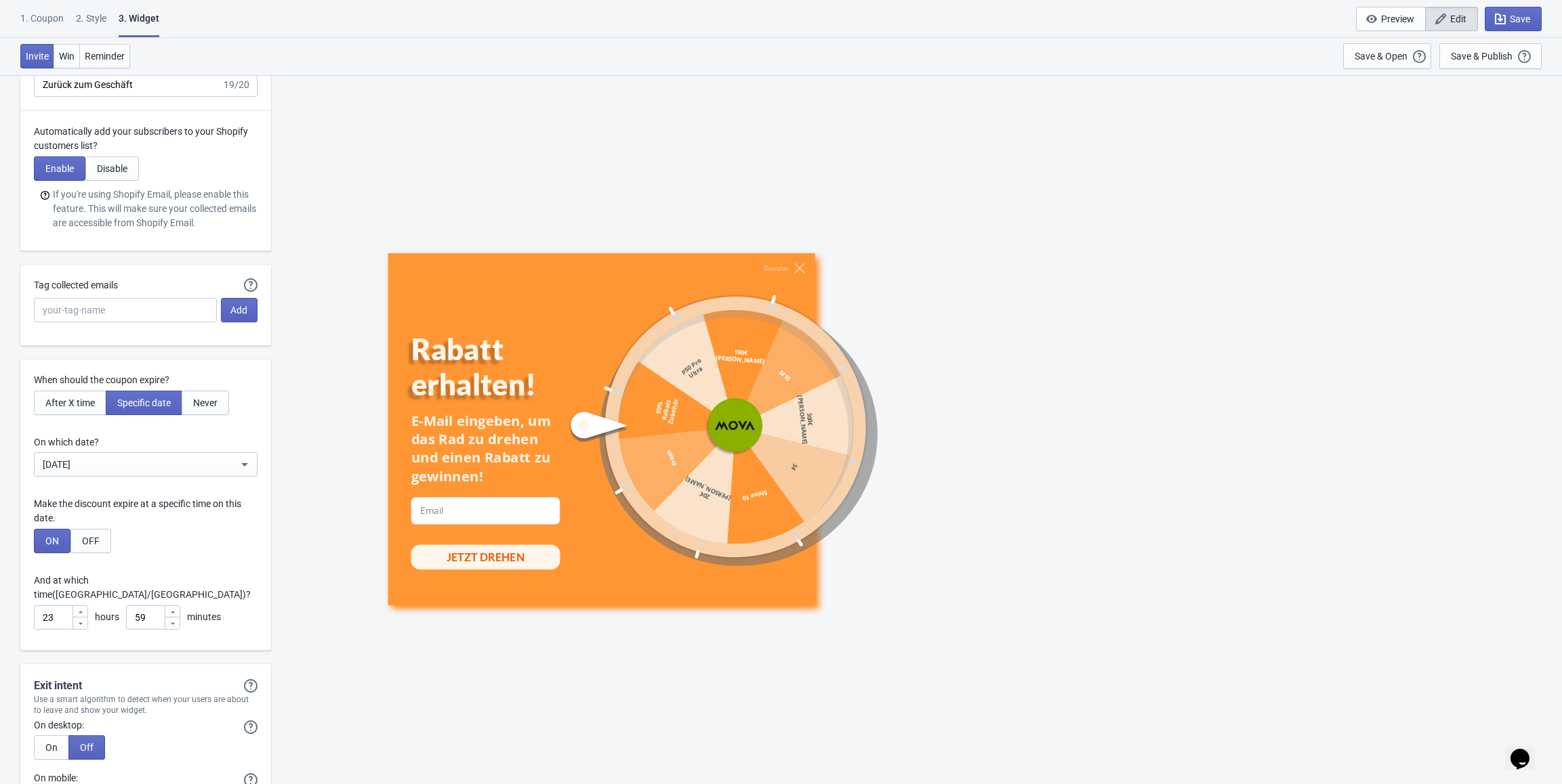
scroll to position [3521, 0]
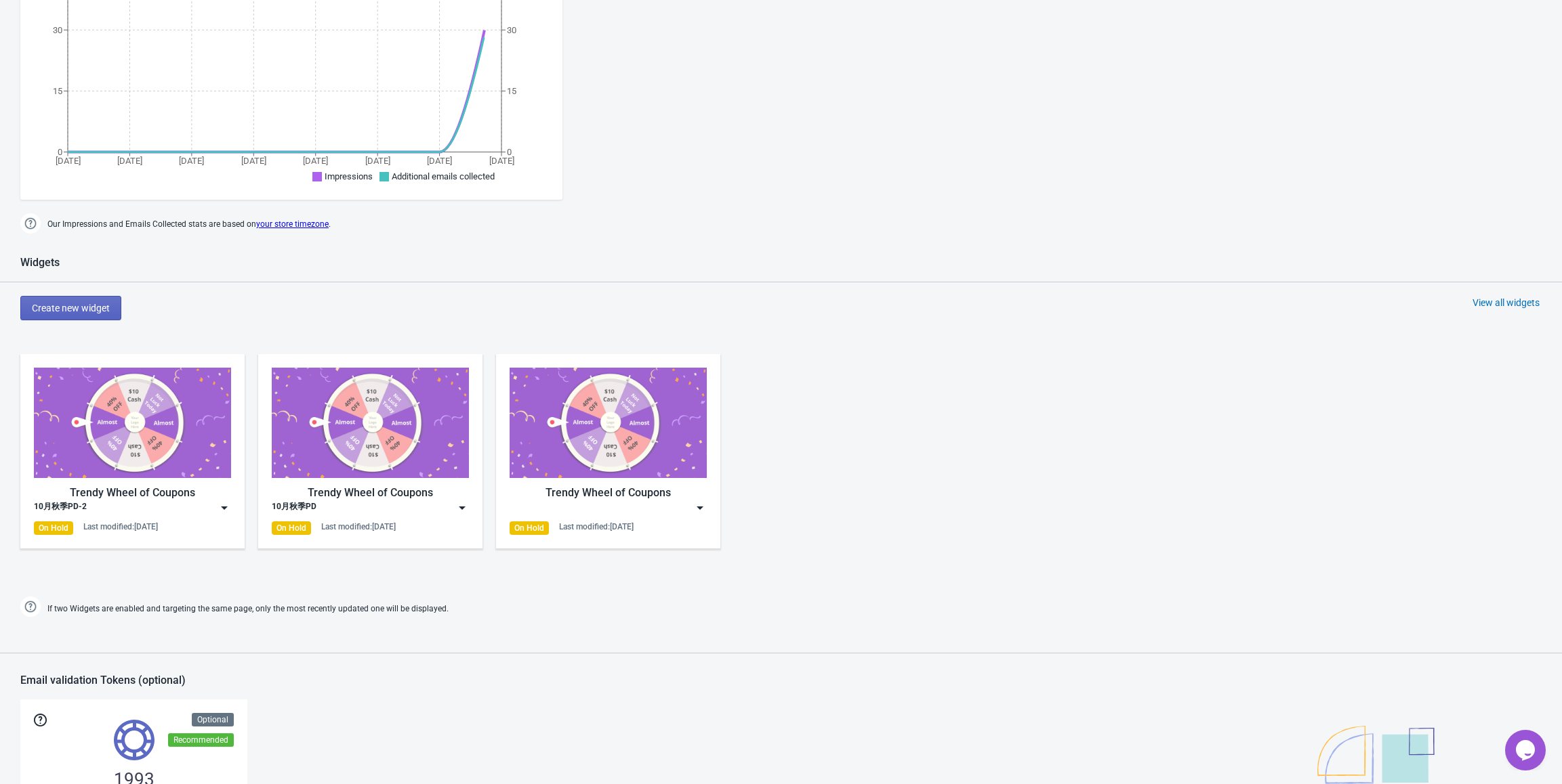
scroll to position [338, 0]
